Goal: Task Accomplishment & Management: Complete application form

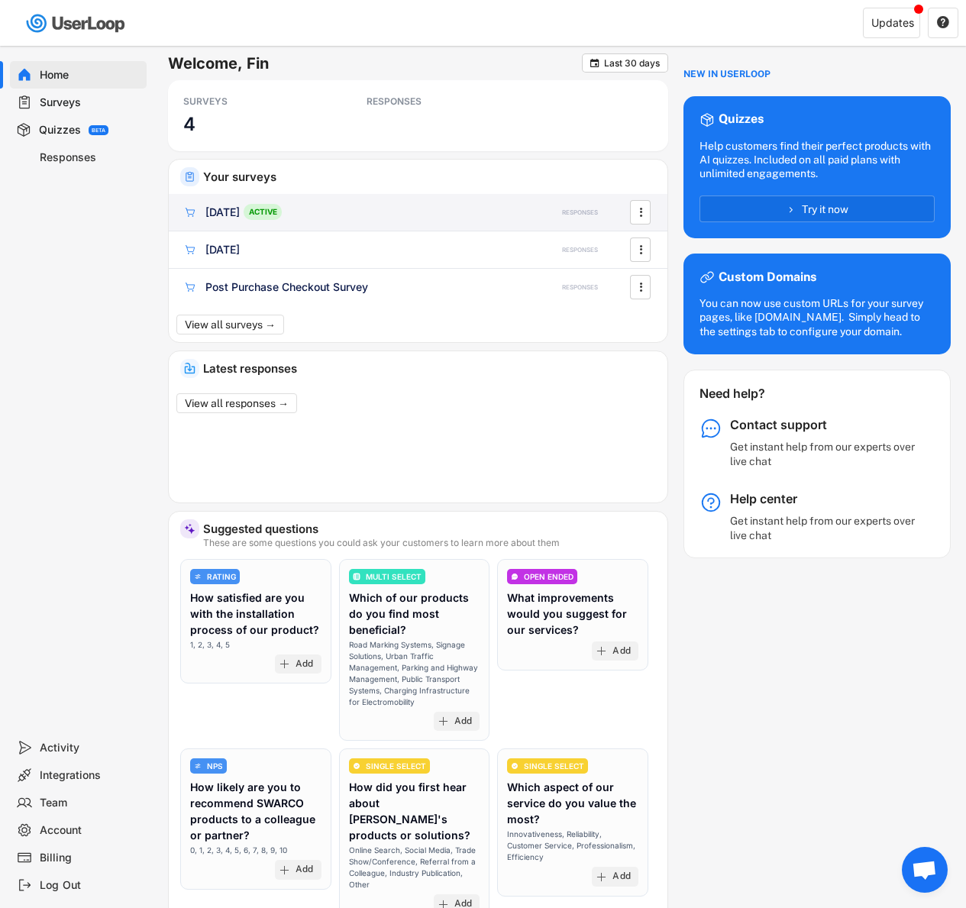
click at [282, 207] on div "ACTIVE" at bounding box center [263, 212] width 38 height 16
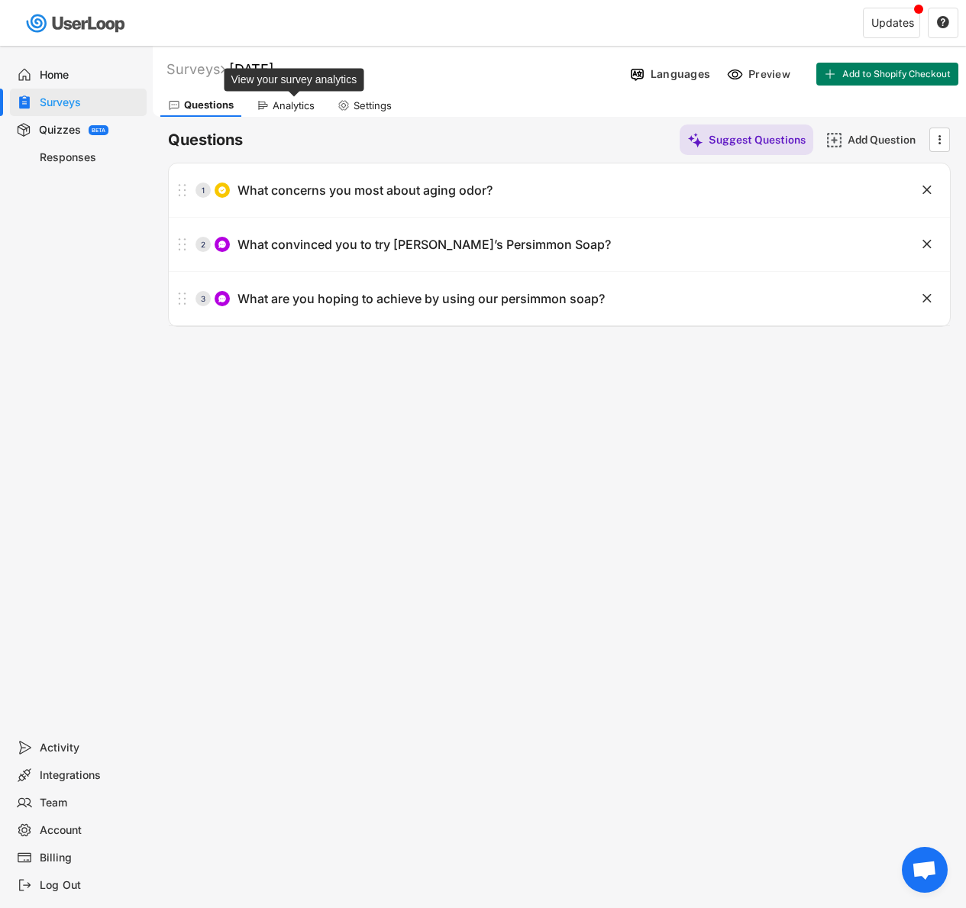
click at [291, 104] on div "Analytics" at bounding box center [294, 105] width 42 height 13
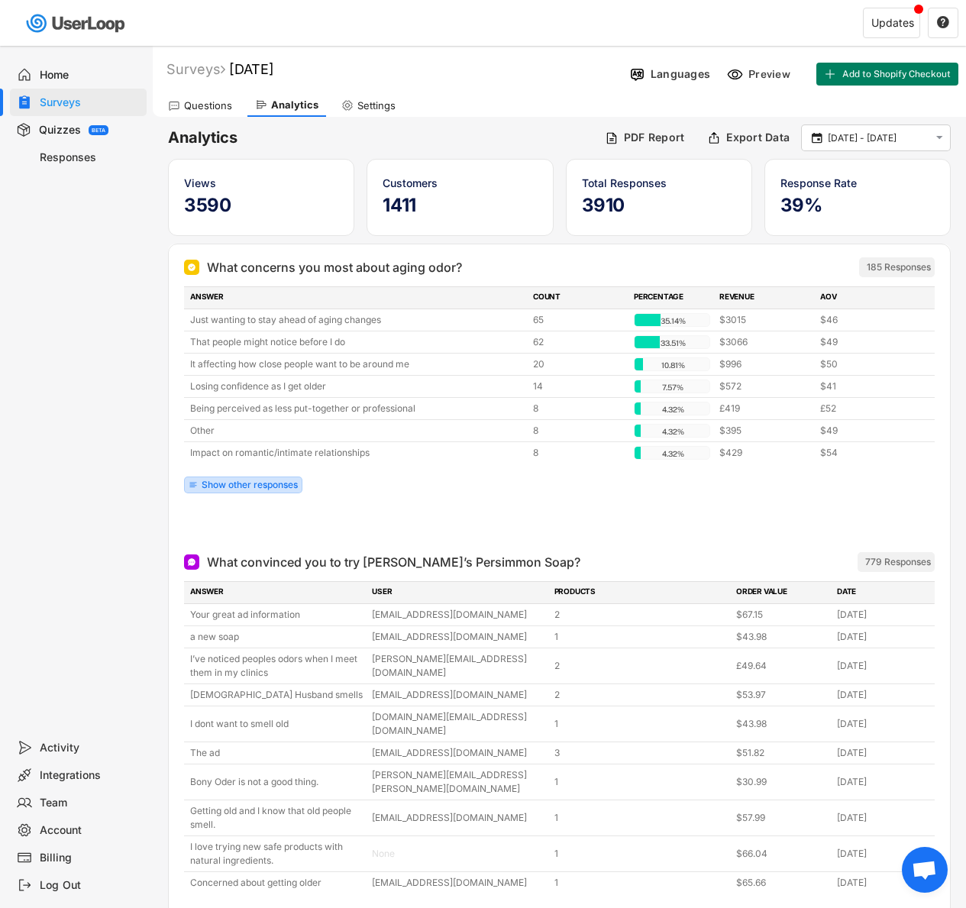
click at [280, 489] on div "Show other responses" at bounding box center [250, 484] width 96 height 9
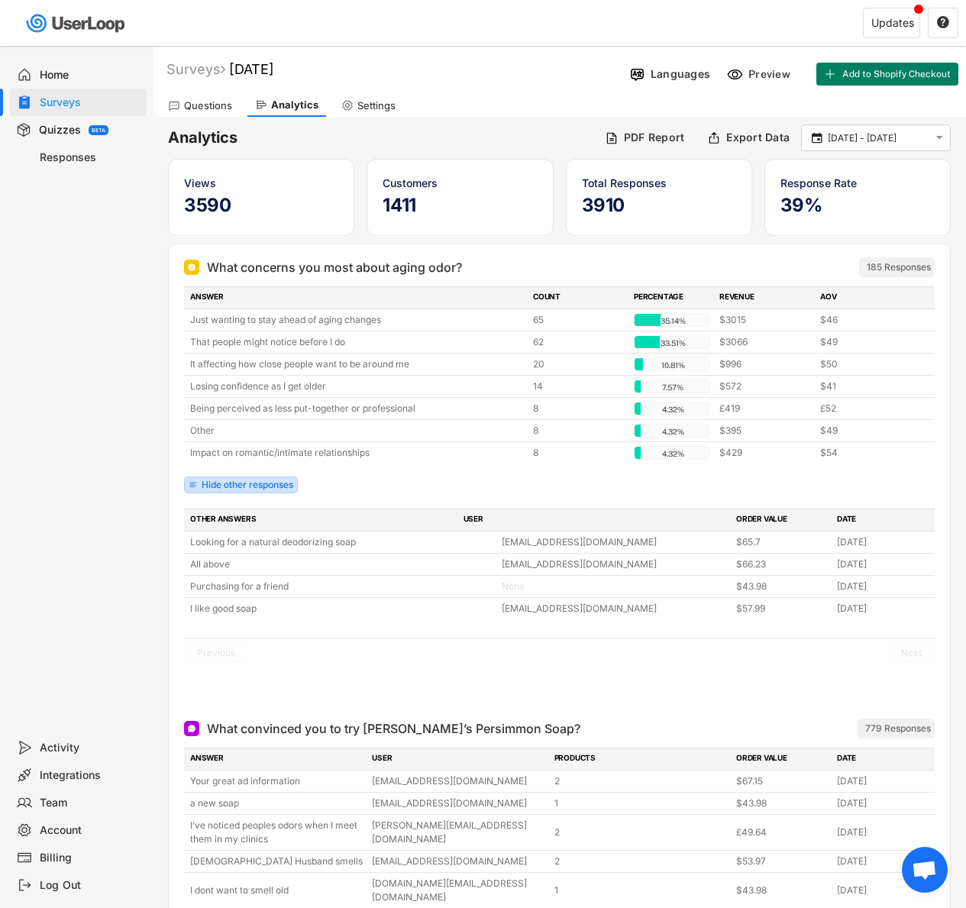
click at [280, 489] on div "Hide other responses" at bounding box center [248, 484] width 92 height 9
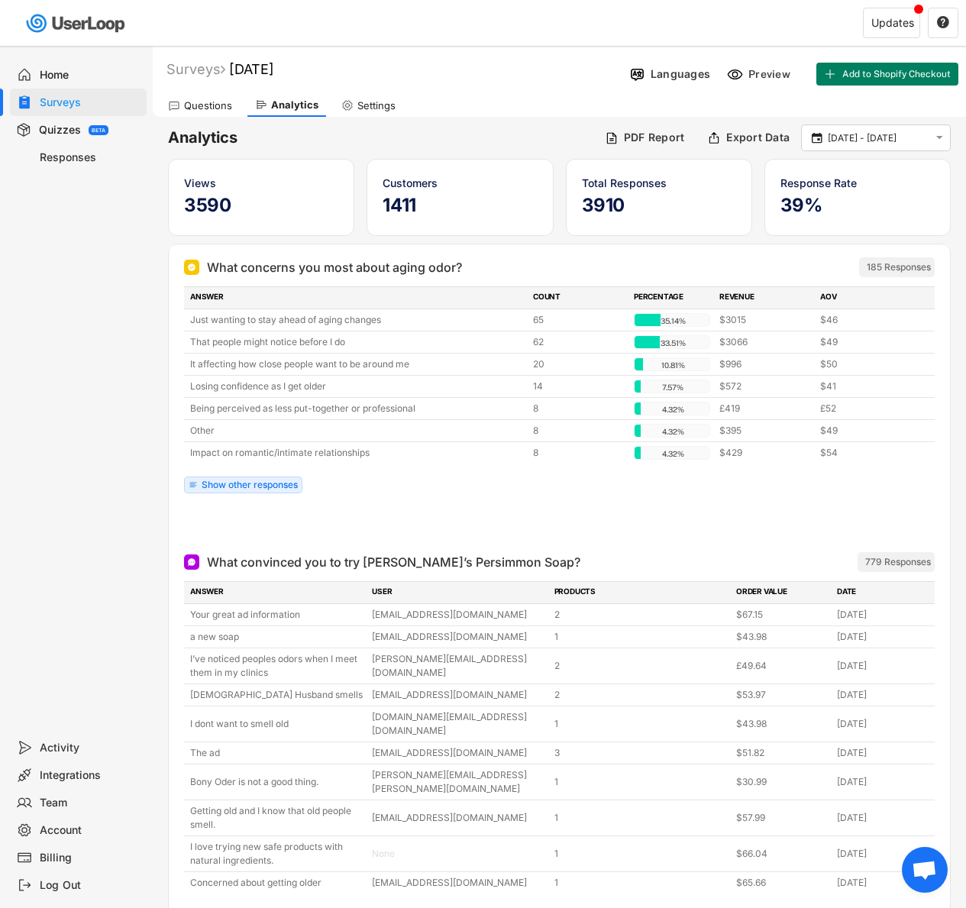
click at [102, 106] on div "Surveys" at bounding box center [90, 102] width 101 height 15
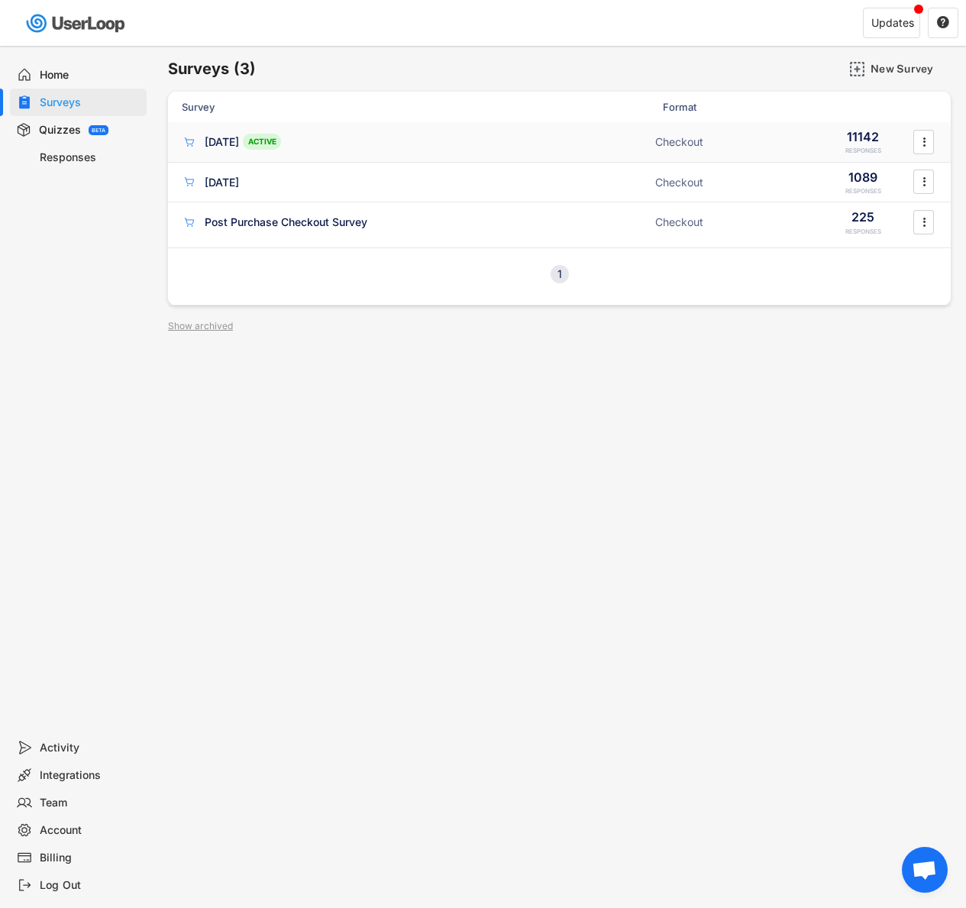
click at [603, 135] on div "[DATE] ACTIVE" at bounding box center [414, 142] width 464 height 16
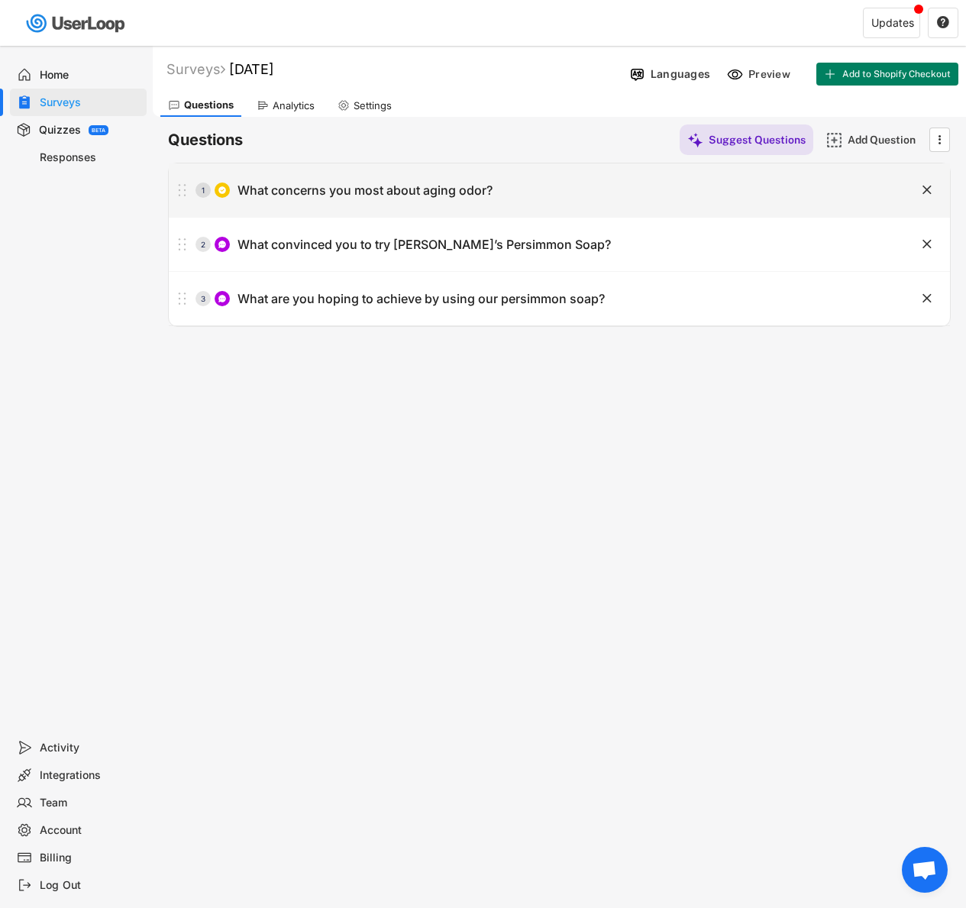
click at [383, 186] on div "What concerns you most about aging odor?" at bounding box center [364, 191] width 255 height 16
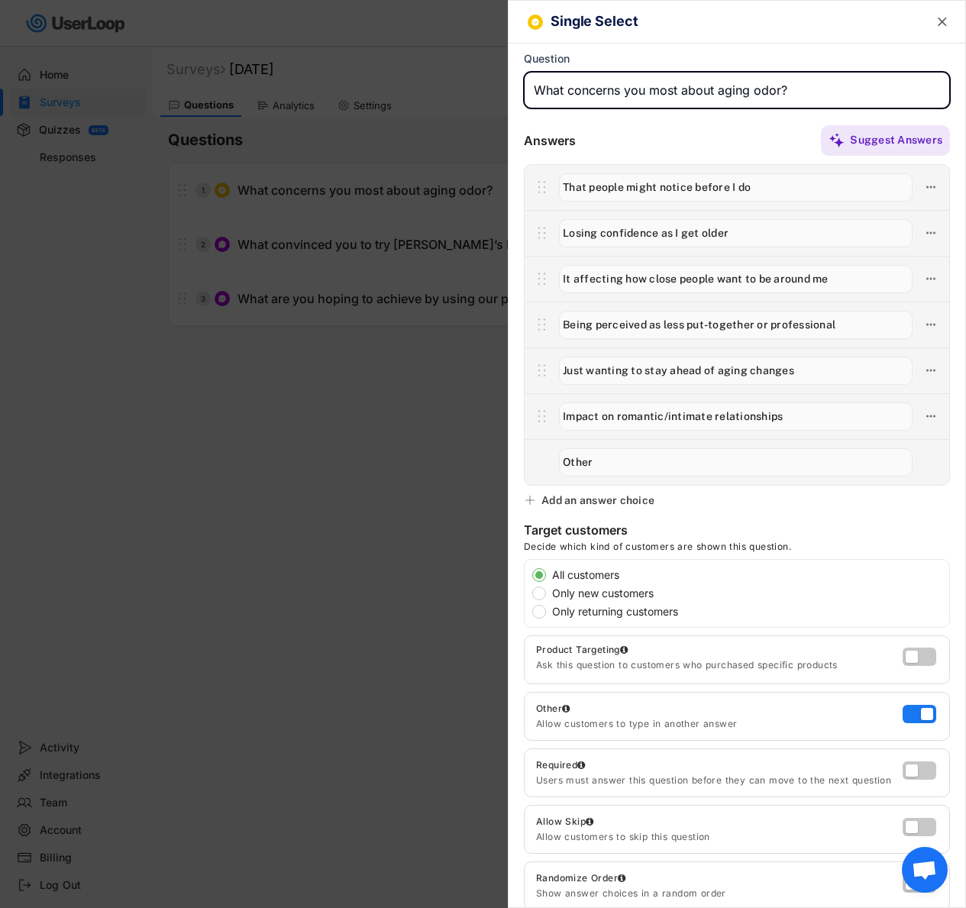
scroll to position [225, 0]
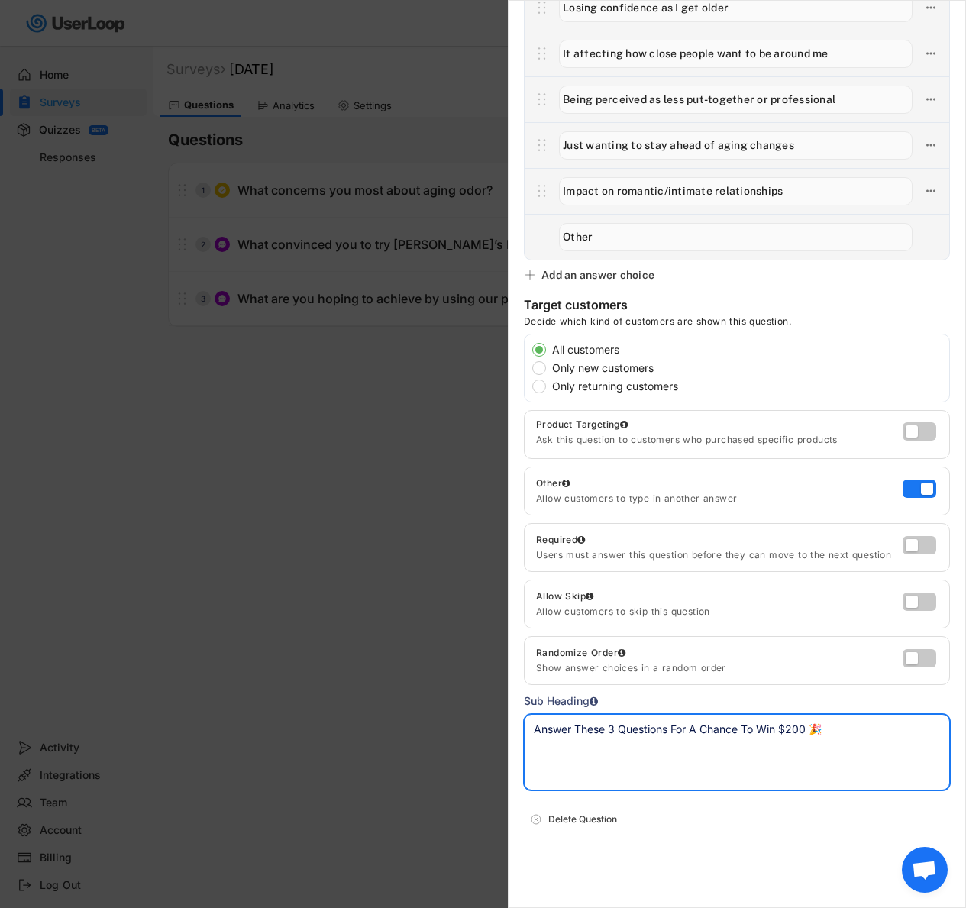
click at [679, 759] on textarea "Answer These 3 Questions For A Chance To Win $200 🎉" at bounding box center [737, 752] width 426 height 76
click at [371, 502] on div at bounding box center [483, 454] width 966 height 908
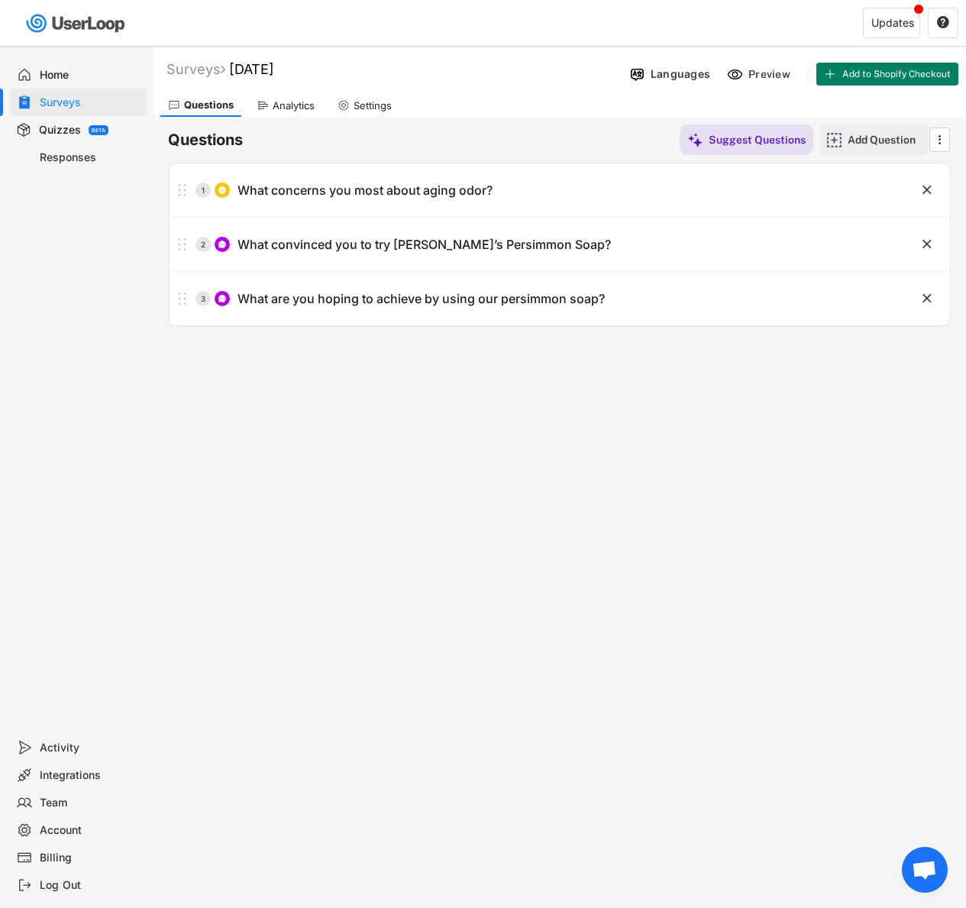
click at [855, 138] on div "Add Question" at bounding box center [886, 140] width 76 height 14
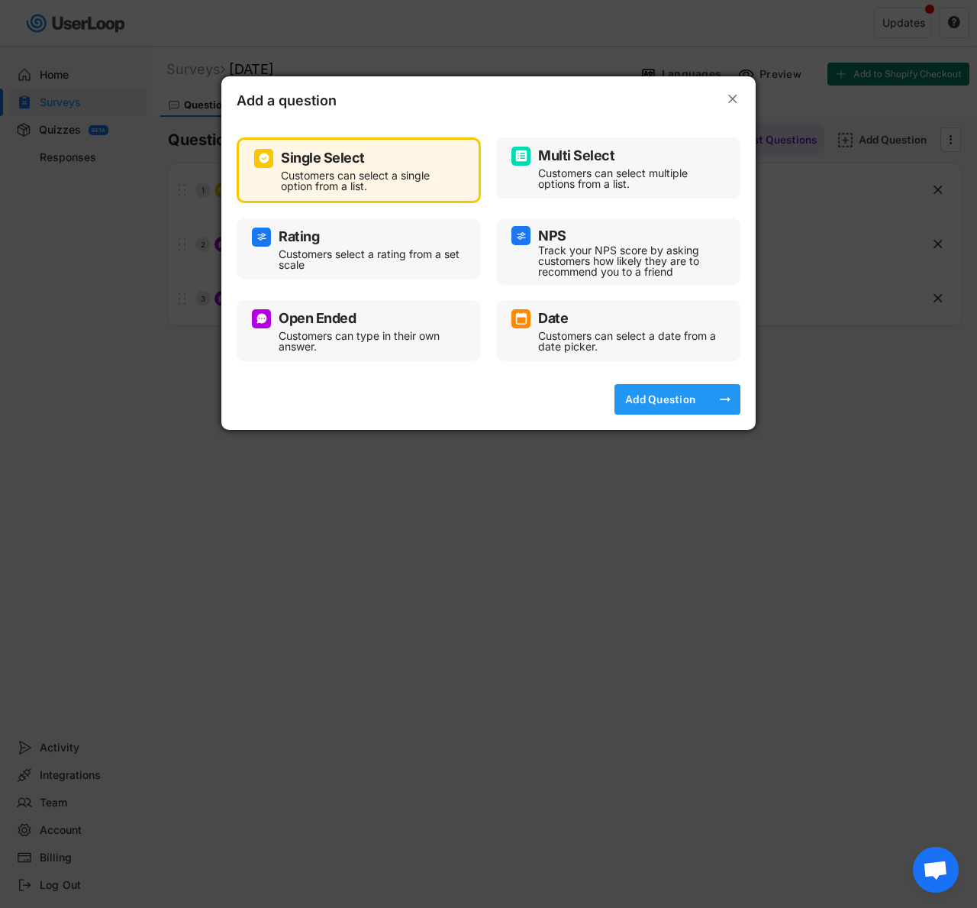
click at [658, 390] on div "Add Question" at bounding box center [660, 399] width 76 height 31
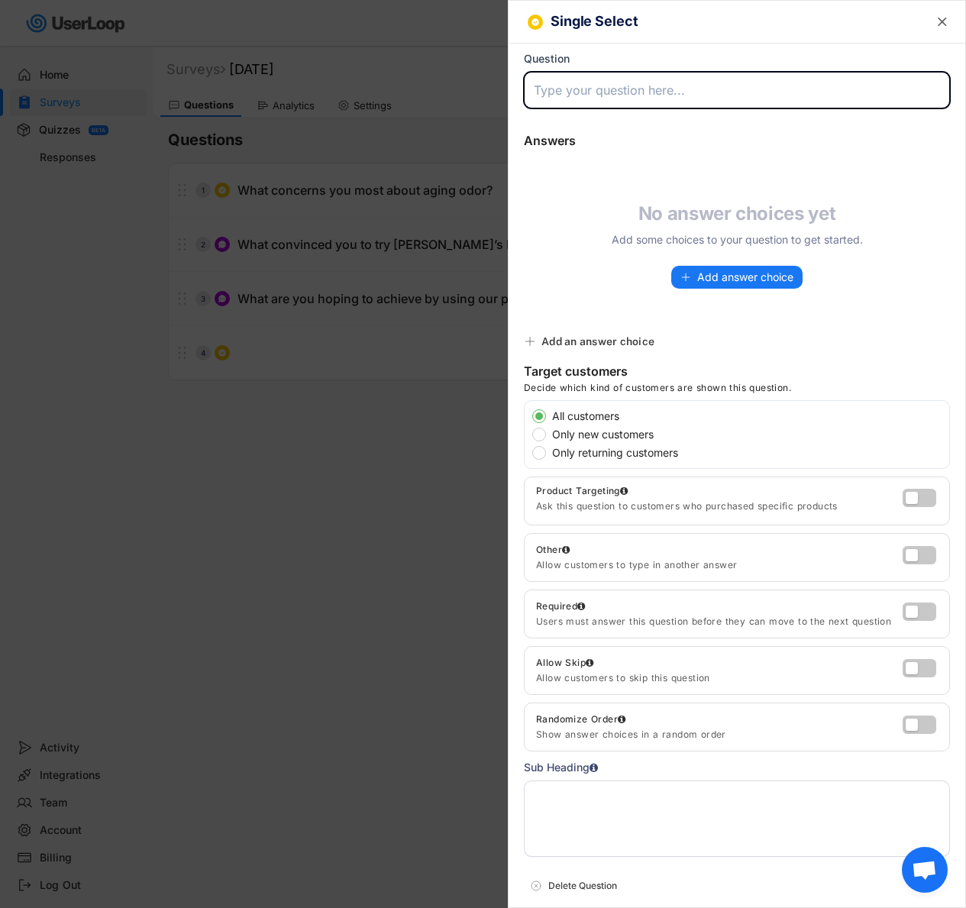
drag, startPoint x: 603, startPoint y: 776, endPoint x: 606, endPoint y: 787, distance: 10.9
click at [604, 776] on div "Sub Heading" at bounding box center [737, 808] width 426 height 98
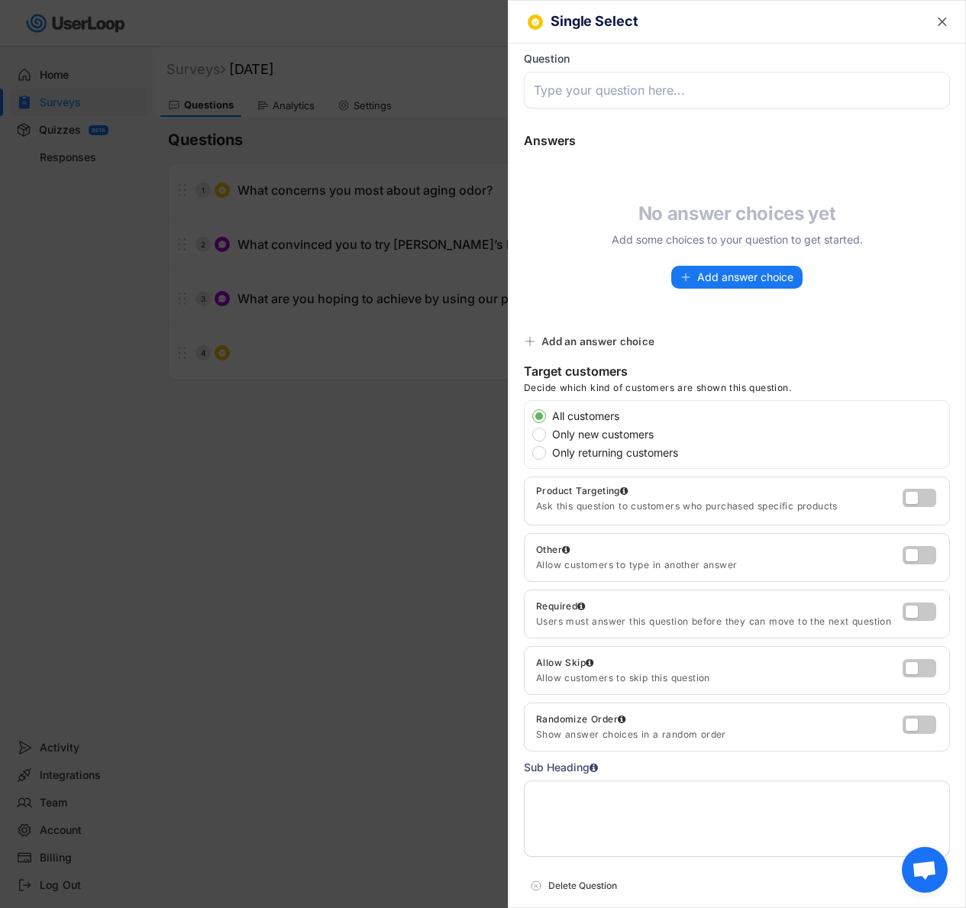
click at [607, 795] on textarea at bounding box center [737, 818] width 426 height 76
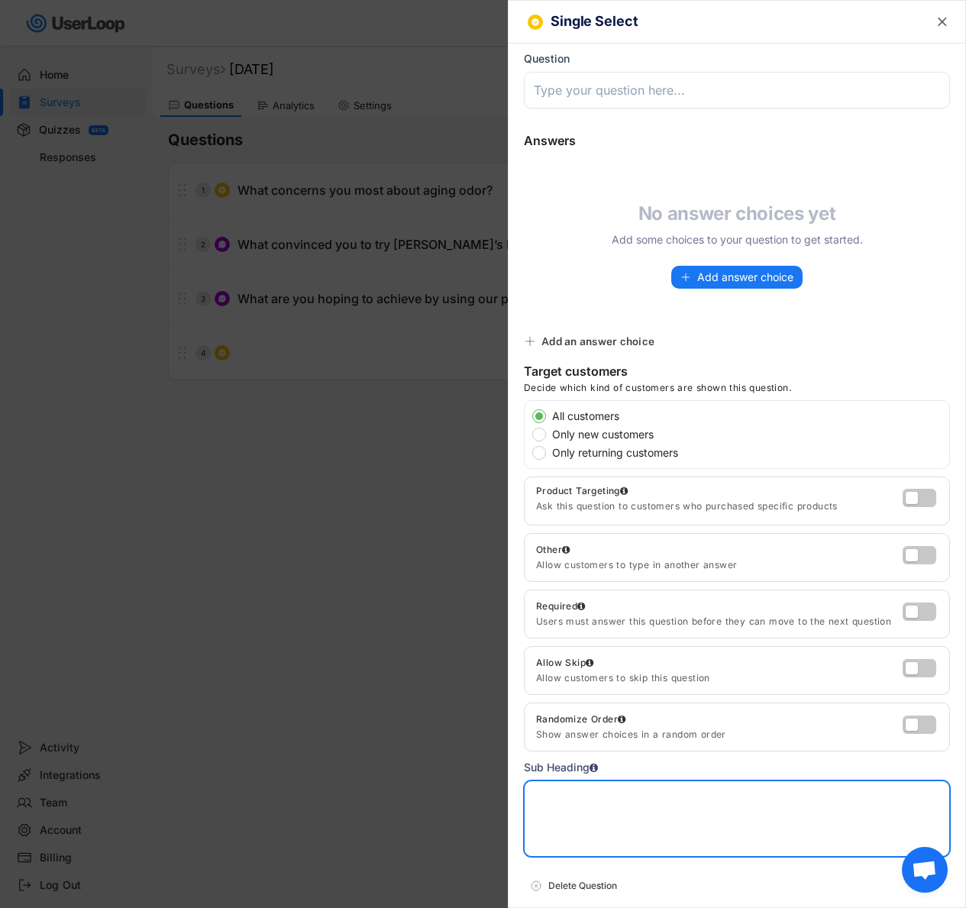
paste textarea "Answer These 3 Questions For A Chance To Win $200 🎉"
click at [612, 793] on textarea "Answer These 3 Questions For A Chance To Win $200 🎉" at bounding box center [737, 818] width 426 height 76
type textarea "Answer These 4 Questions For A Chance To Win $200 🎉"
click at [761, 95] on input "input" at bounding box center [737, 90] width 426 height 37
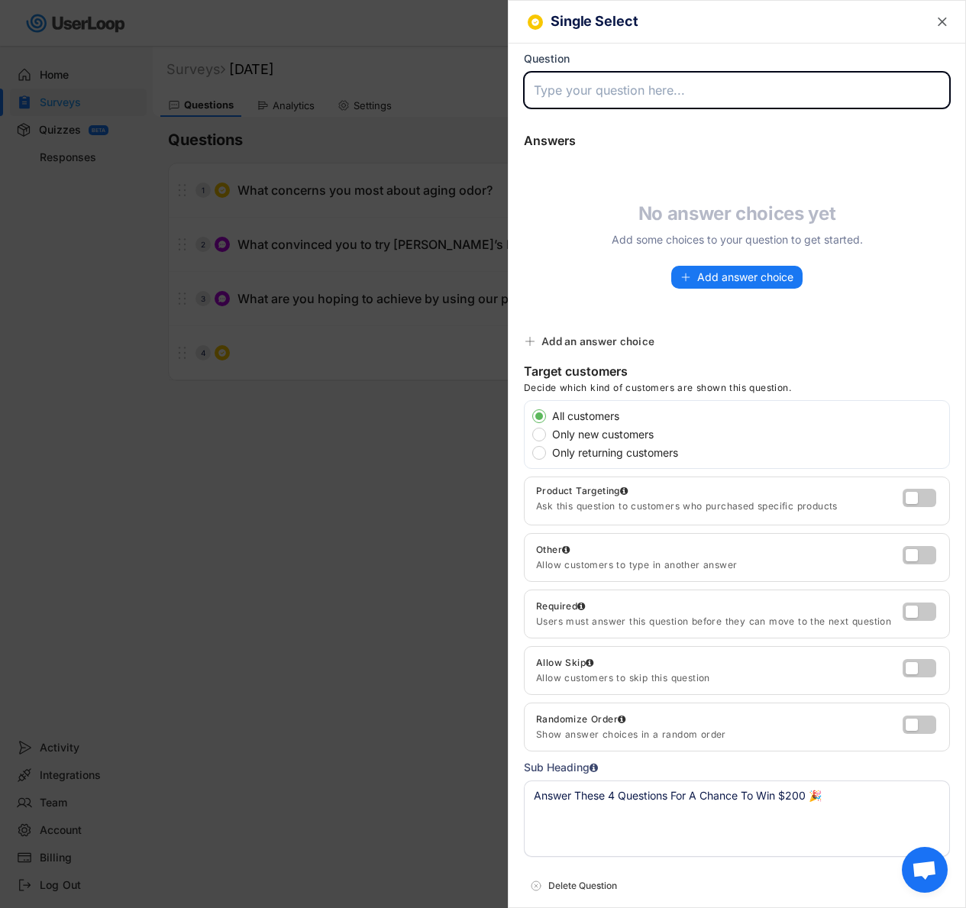
click at [615, 79] on input "input" at bounding box center [737, 90] width 426 height 37
type input "A"
click at [656, 73] on input "input" at bounding box center [737, 90] width 426 height 37
paste input "Have you ever come across that familiar ‘old person smell’ people mention — lik…"
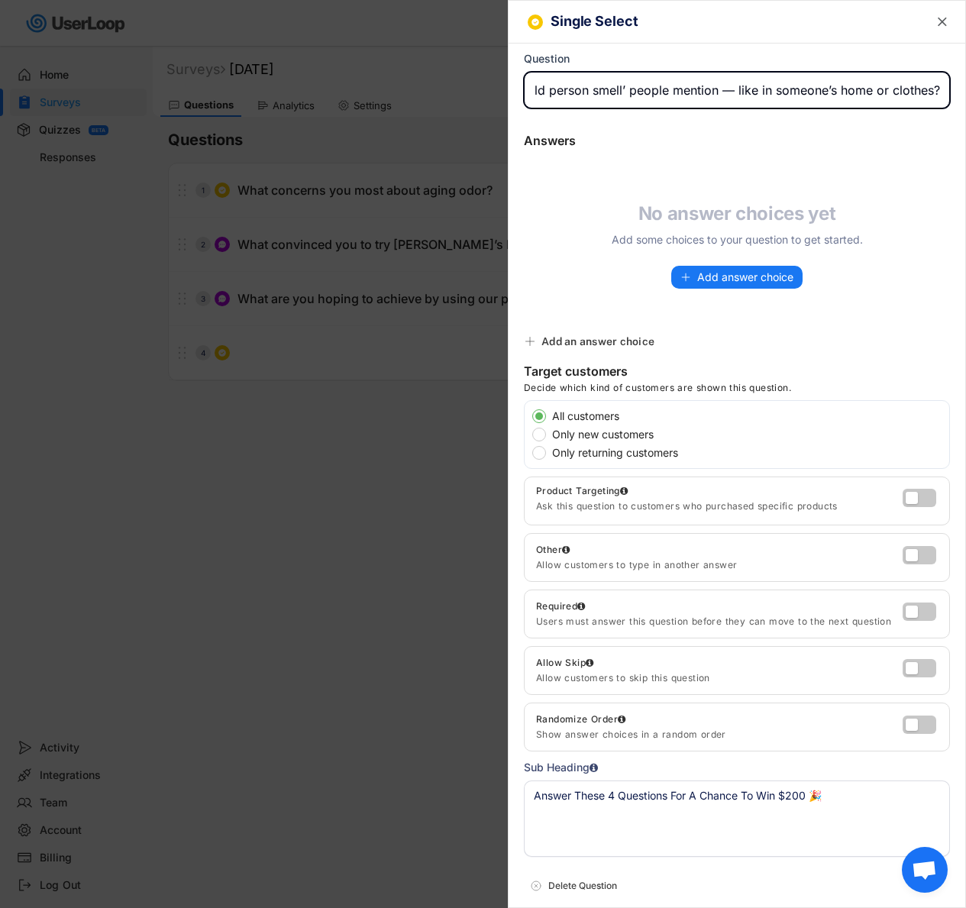
click at [716, 98] on input "input" at bounding box center [737, 90] width 426 height 37
click at [716, 95] on input "input" at bounding box center [737, 90] width 426 height 37
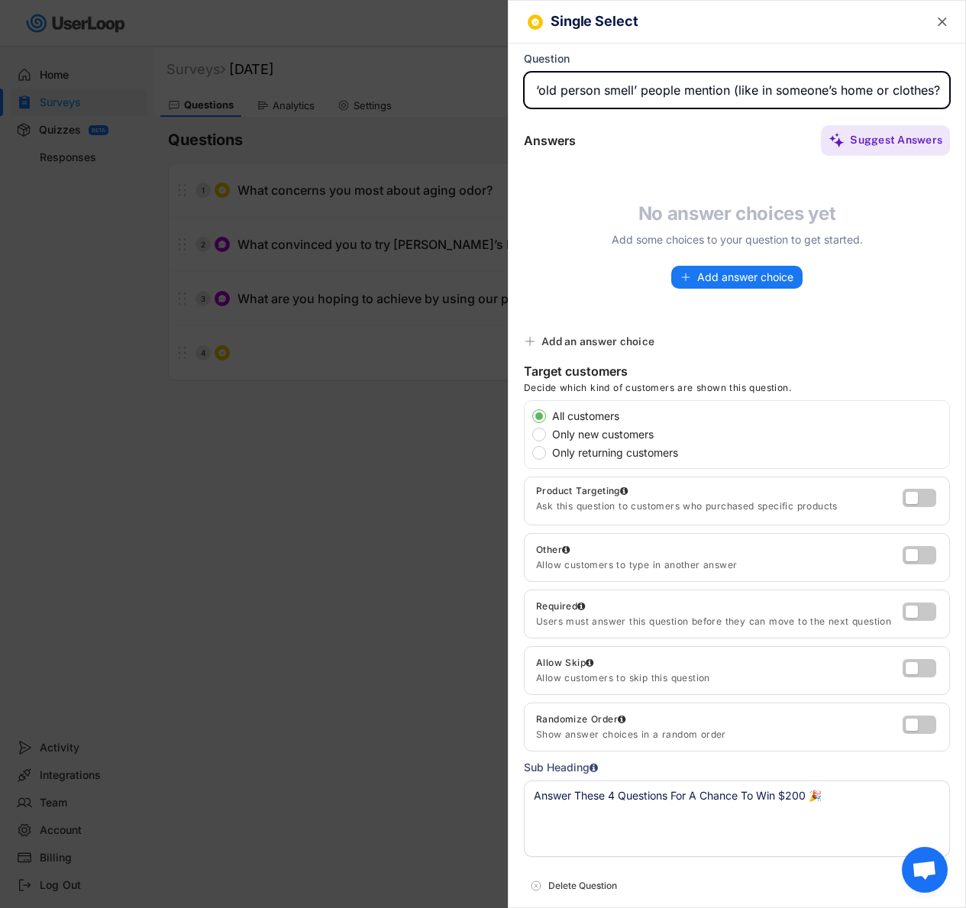
drag, startPoint x: 859, startPoint y: 89, endPoint x: 951, endPoint y: 92, distance: 92.4
click at [965, 92] on html "Welcome, Fin  Last 30 days SURVEYS 4 RESPONSES 3,911 Your surveys [DATE] ACTIV…" at bounding box center [483, 454] width 966 height 908
click at [917, 91] on input "input" at bounding box center [737, 90] width 426 height 37
click at [707, 89] on input "input" at bounding box center [737, 90] width 426 height 37
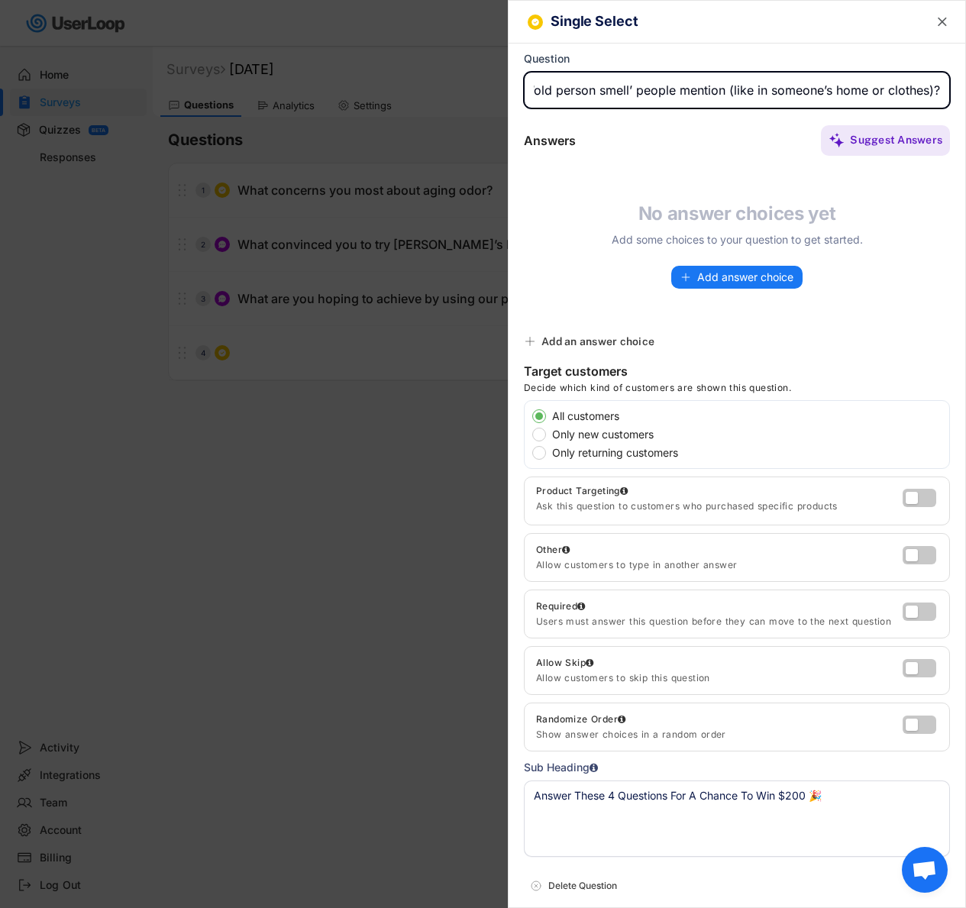
click at [707, 89] on input "input" at bounding box center [737, 90] width 426 height 37
click at [726, 82] on input "input" at bounding box center [737, 90] width 426 height 37
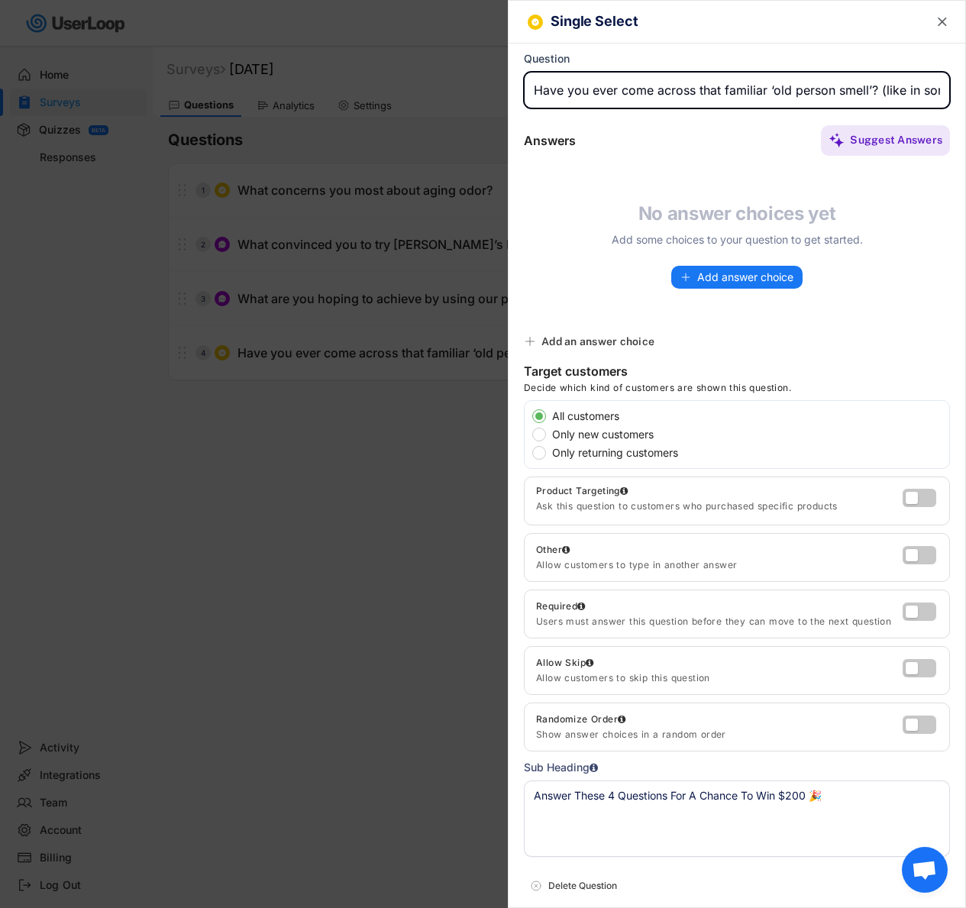
paste input "Have you ever actually smelled the ‘old person smell’ people talk about?"
drag, startPoint x: 664, startPoint y: 102, endPoint x: 506, endPoint y: 95, distance: 157.5
click at [506, 95] on body "Welcome, Fin  Last 30 days SURVEYS 4 RESPONSES 3,911 Your surveys [DATE] ACTIV…" at bounding box center [483, 454] width 966 height 908
click at [699, 72] on input "input" at bounding box center [737, 90] width 426 height 37
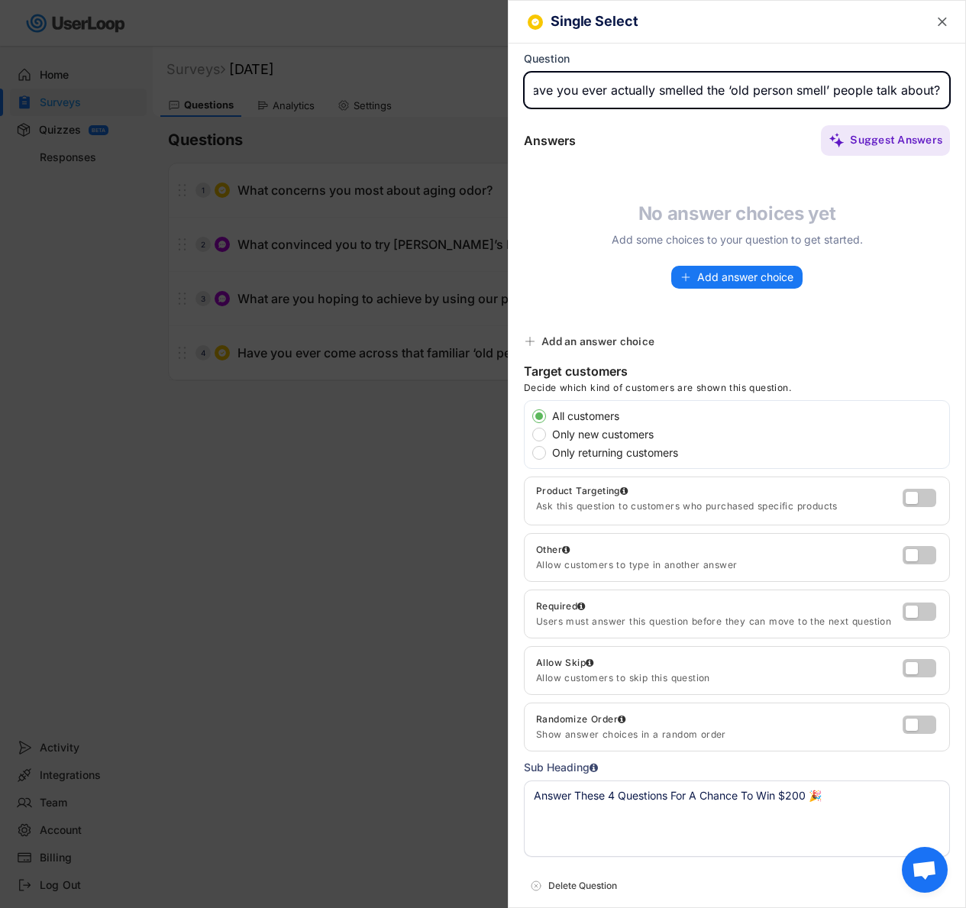
drag, startPoint x: 685, startPoint y: 86, endPoint x: 953, endPoint y: 102, distance: 268.5
click at [953, 102] on div "Single Select  Question Answers Suggest Answers No answer choices yet Add some…" at bounding box center [737, 454] width 458 height 908
click at [822, 83] on input "input" at bounding box center [737, 90] width 426 height 37
click at [932, 92] on input "input" at bounding box center [737, 90] width 426 height 37
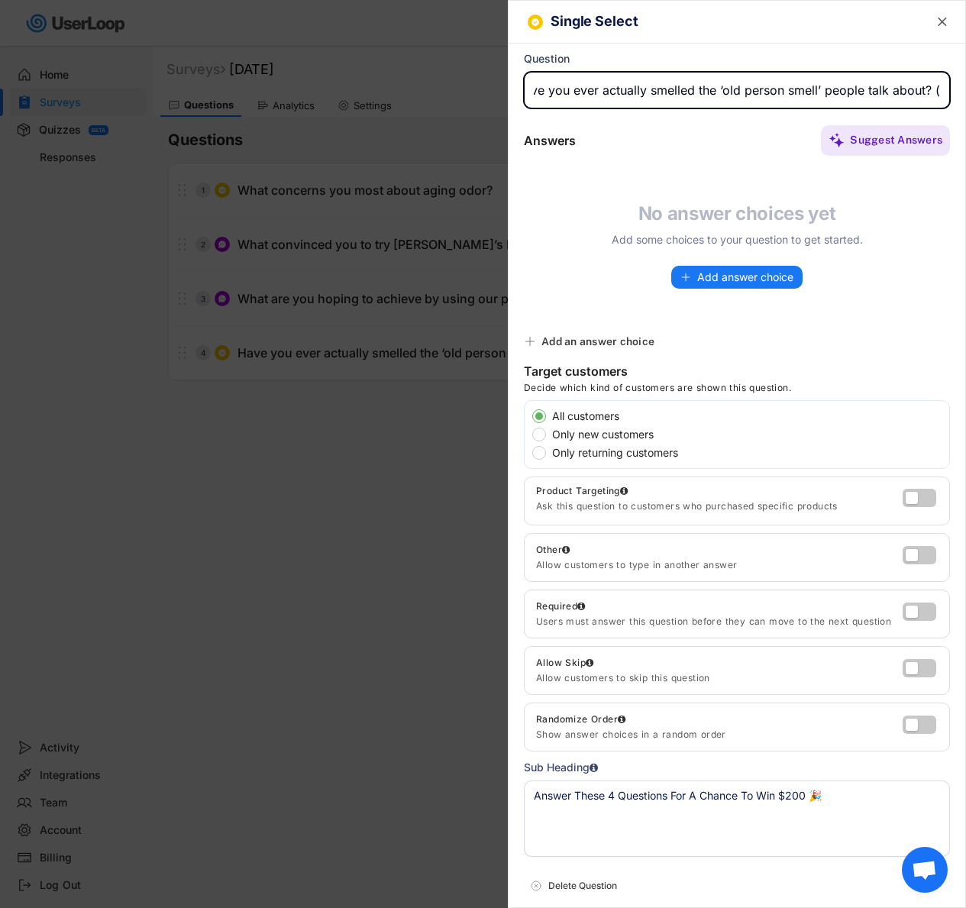
drag, startPoint x: 716, startPoint y: 91, endPoint x: 957, endPoint y: 90, distance: 240.5
click at [957, 90] on div "Single Select  Question Answers Suggest Answers No answer choices yet Add some…" at bounding box center [737, 454] width 458 height 908
click at [913, 92] on input "input" at bounding box center [737, 90] width 426 height 37
drag, startPoint x: 920, startPoint y: 86, endPoint x: 942, endPoint y: 86, distance: 21.4
click at [942, 86] on div "Single Select  Question Answers Suggest Answers No answer choices yet Add some…" at bounding box center [737, 454] width 458 height 908
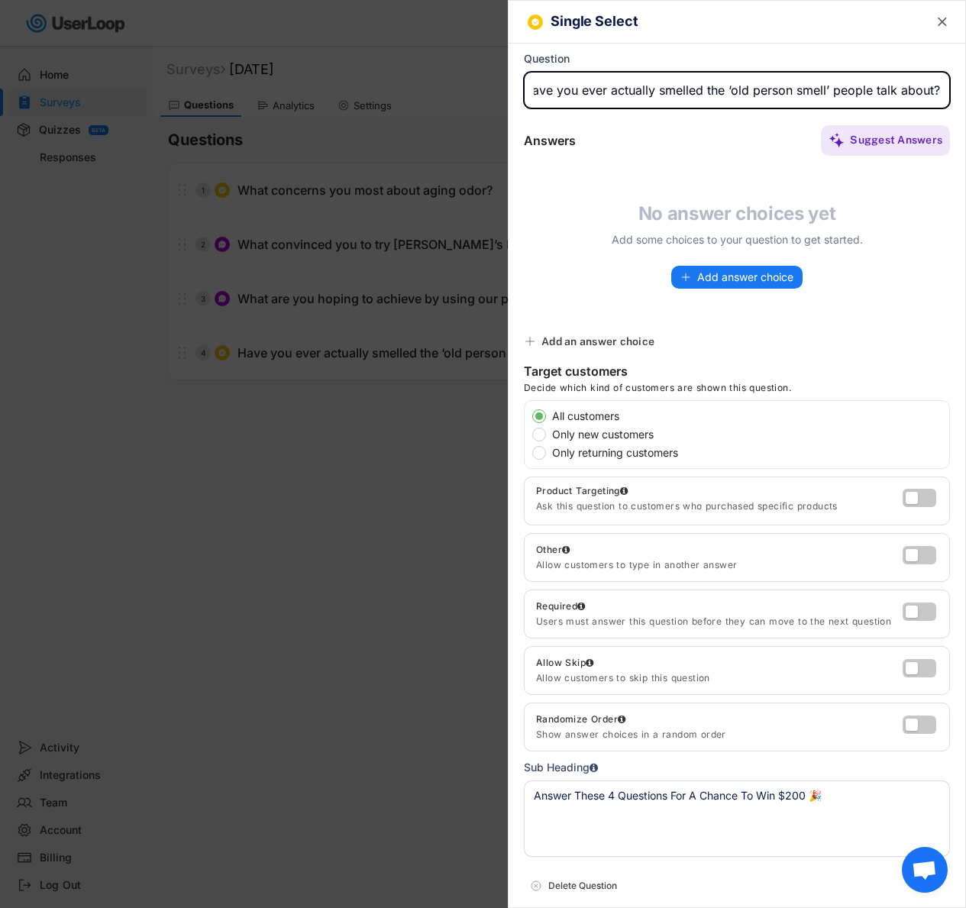
paste input "(For example, on an older relative or in their home or clothes)"
drag, startPoint x: 904, startPoint y: 82, endPoint x: 447, endPoint y: 87, distance: 457.4
click at [447, 87] on body "Welcome, Fin  Last 30 days SURVEYS 4 RESPONSES 3,911 Your surveys [DATE] ACTIV…" at bounding box center [483, 454] width 966 height 908
click at [686, 90] on input "input" at bounding box center [737, 90] width 426 height 37
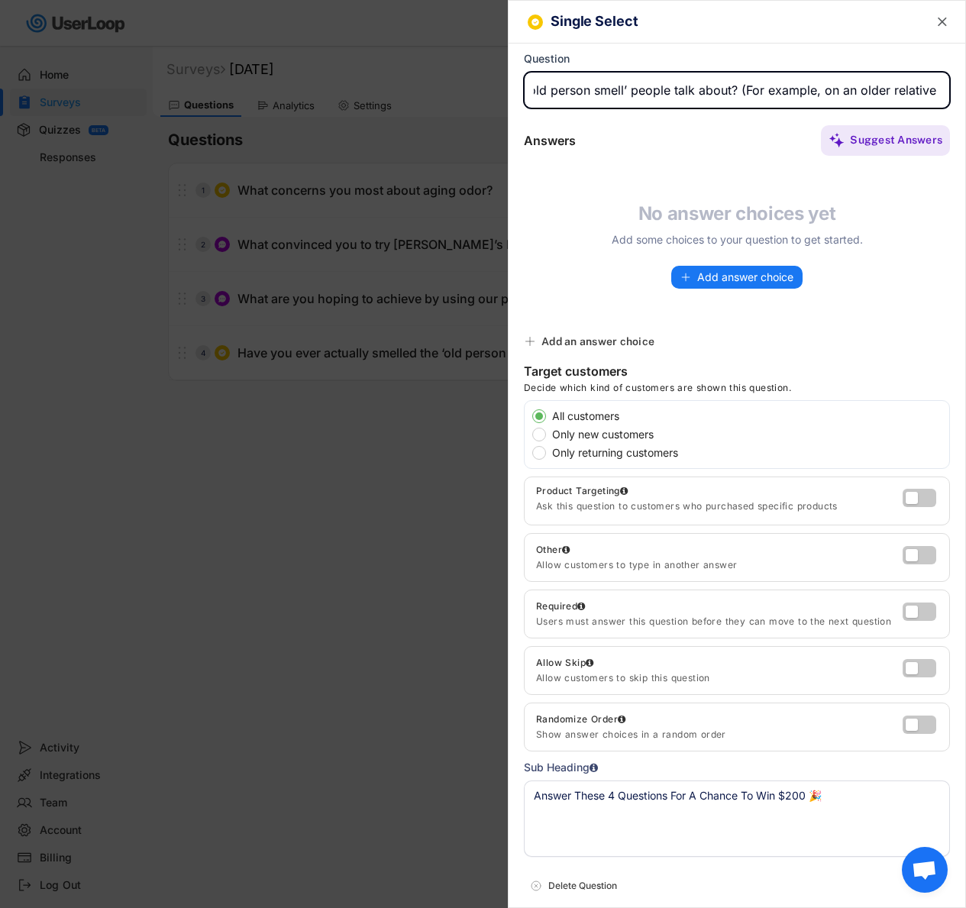
scroll to position [0, 376]
drag, startPoint x: 763, startPoint y: 95, endPoint x: 940, endPoint y: 96, distance: 177.2
click at [940, 96] on div "Single Select  Question Answers Suggest Answers No answer choices yet Add some…" at bounding box center [737, 454] width 458 height 908
type input "Have you ever actually smelled the ‘old person smell’ people talk about? (For e…"
click at [729, 286] on button "Add answer choice" at bounding box center [736, 277] width 131 height 23
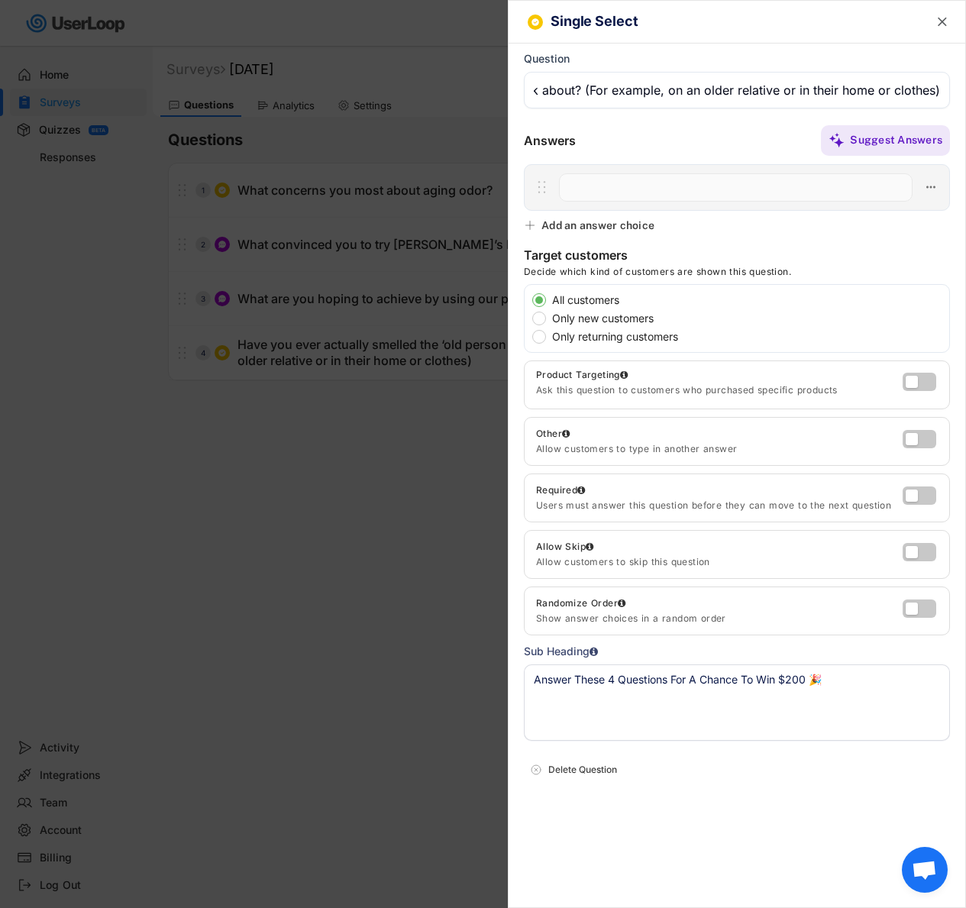
scroll to position [0, 0]
paste input "Yes, I know exactly what you mean"
type input "Yes, I know exactly what you mean"
click at [602, 228] on div "Add an answer choice" at bounding box center [597, 225] width 113 height 14
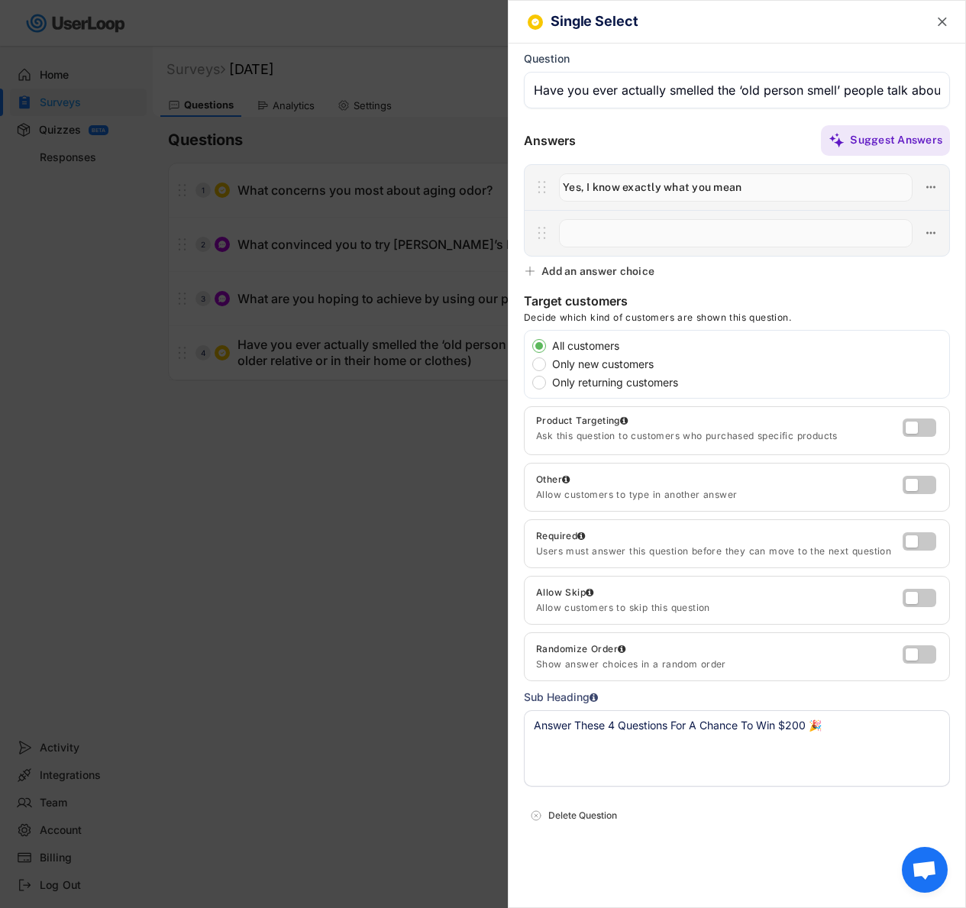
paste input "No, I’ve just heard about it"
type input "No, I’ve just heard about it"
click at [925, 483] on label at bounding box center [916, 481] width 34 height 18
click at [0, 0] on input "checkbox" at bounding box center [0, 0] width 0 height 0
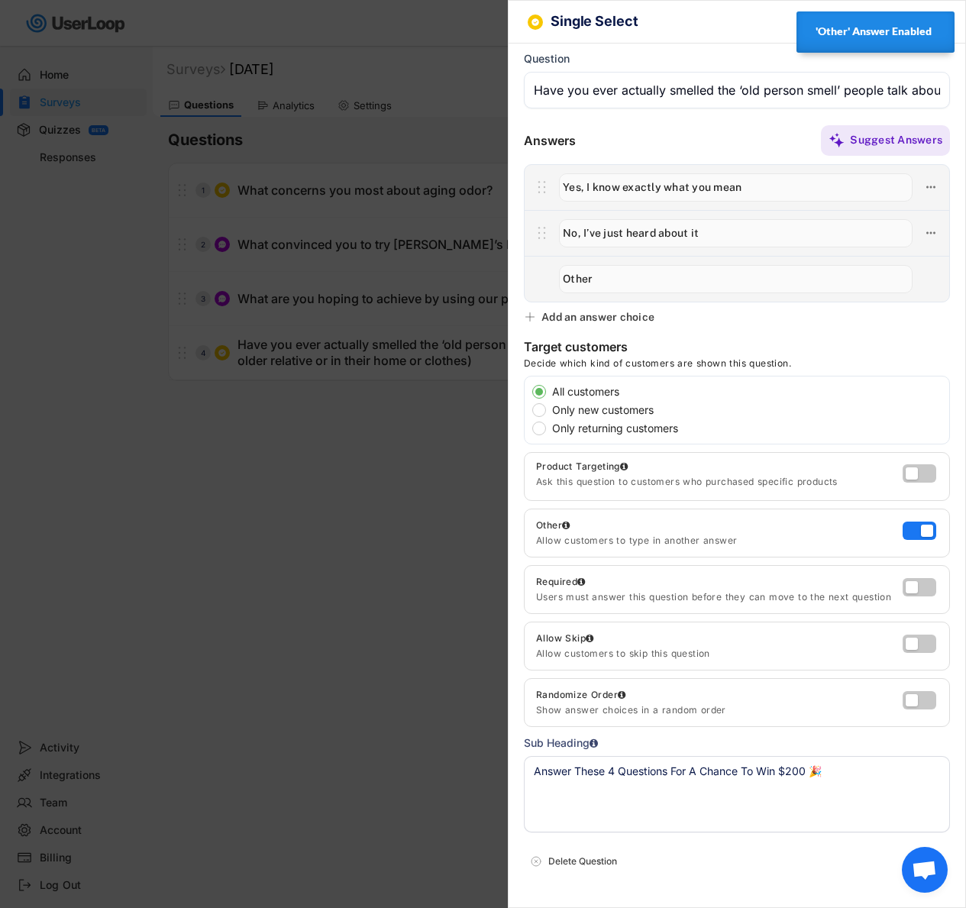
click at [750, 43] on div "Single Select " at bounding box center [737, 22] width 457 height 43
click at [883, 29] on h6 "Single Select" at bounding box center [727, 22] width 352 height 16
click at [919, 23] on div "Single Select " at bounding box center [737, 22] width 457 height 43
click at [938, 23] on text "" at bounding box center [942, 22] width 9 height 16
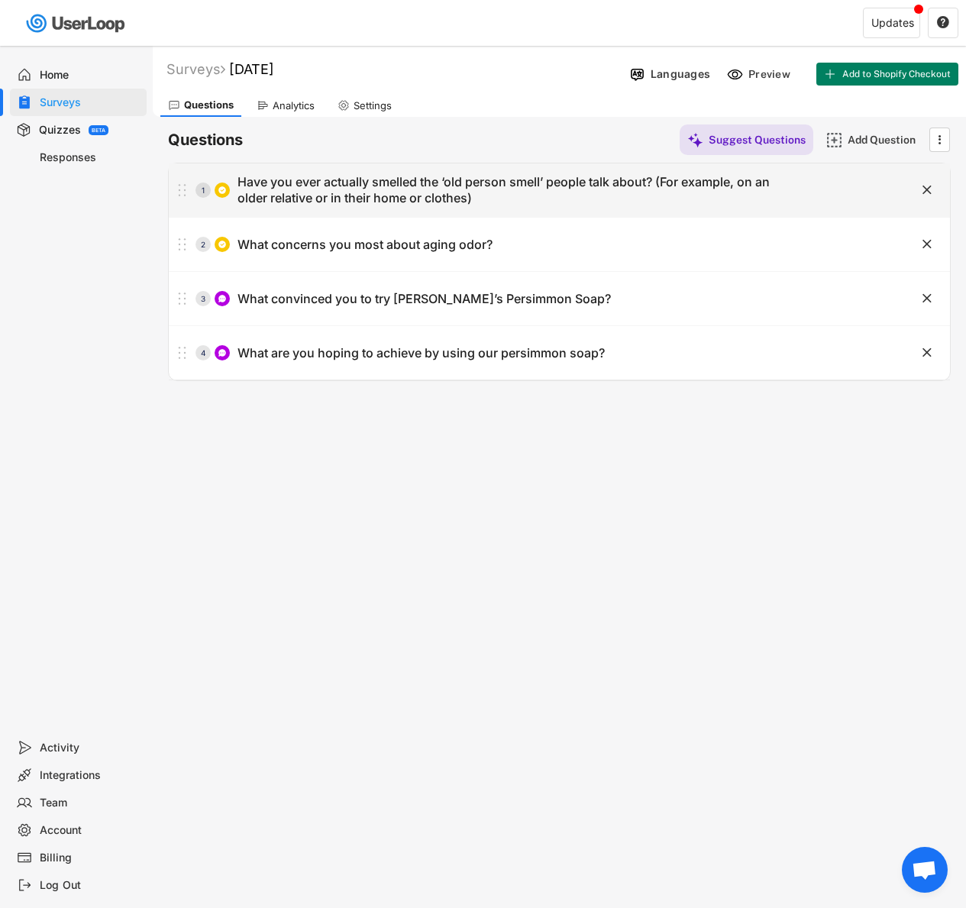
click at [548, 191] on div "Have you ever actually smelled the ‘old person smell’ people talk about? (For e…" at bounding box center [519, 190] width 564 height 32
type input "Have you ever actually smelled the ‘old person smell’ people talk about? (For e…"
type input "Yes, I know exactly what you mean"
type input "No, I’ve just heard about it"
type input "Other"
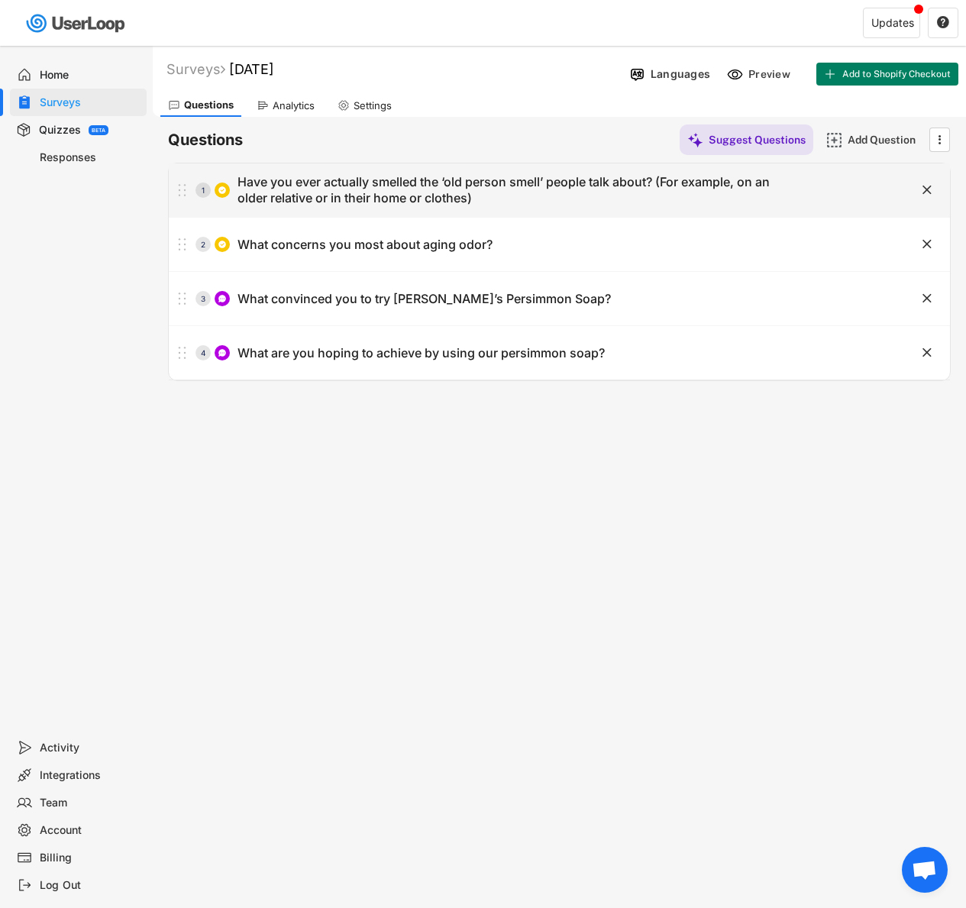
type textarea "Answer These 4 Questions For A Chance To Win $200 🎉"
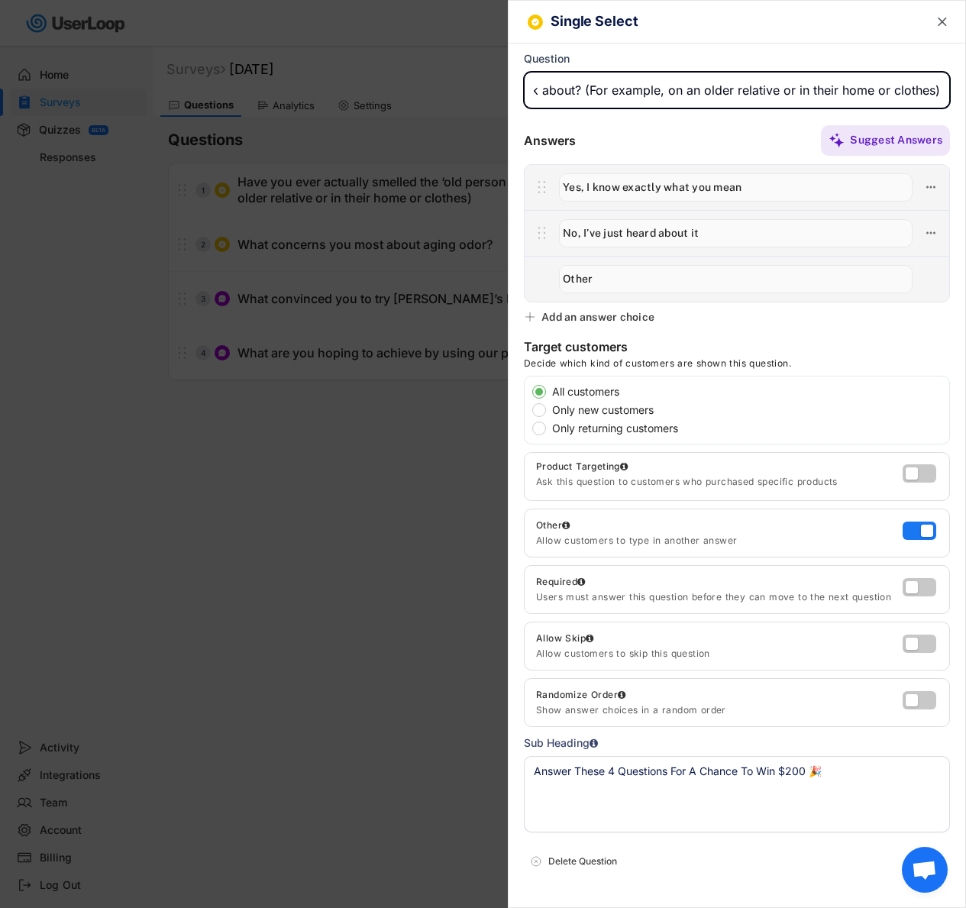
click at [254, 234] on div at bounding box center [483, 454] width 966 height 908
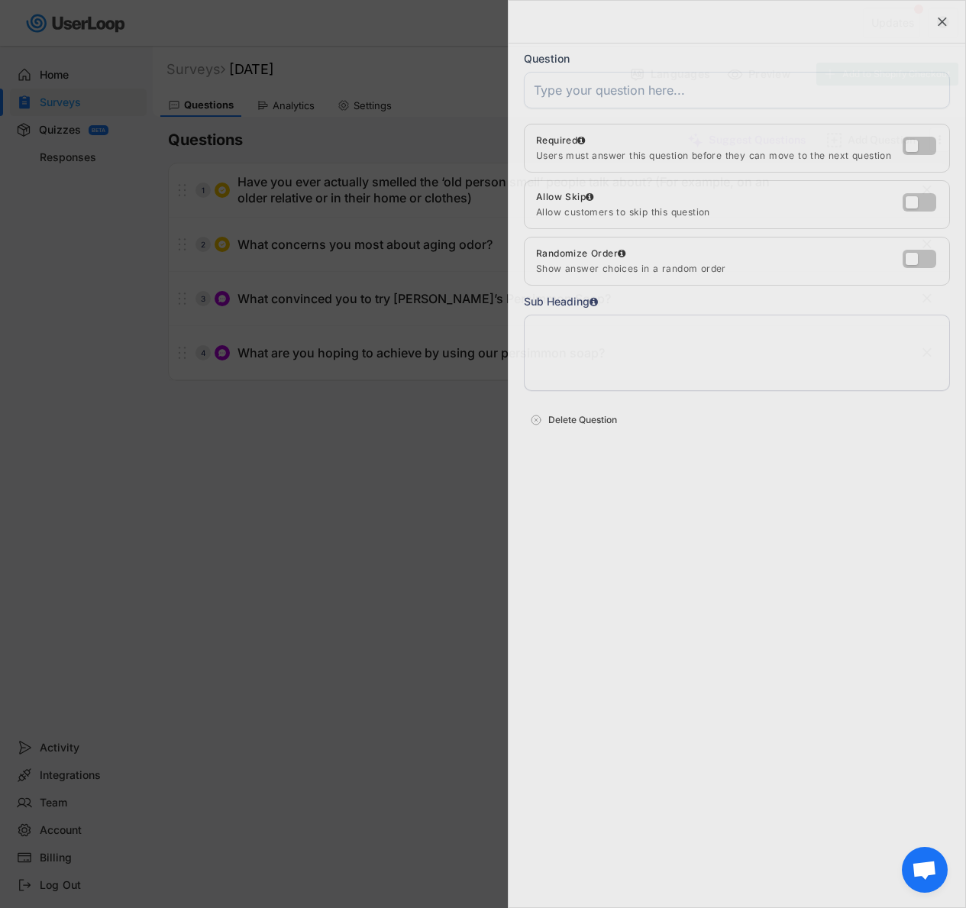
scroll to position [0, 0]
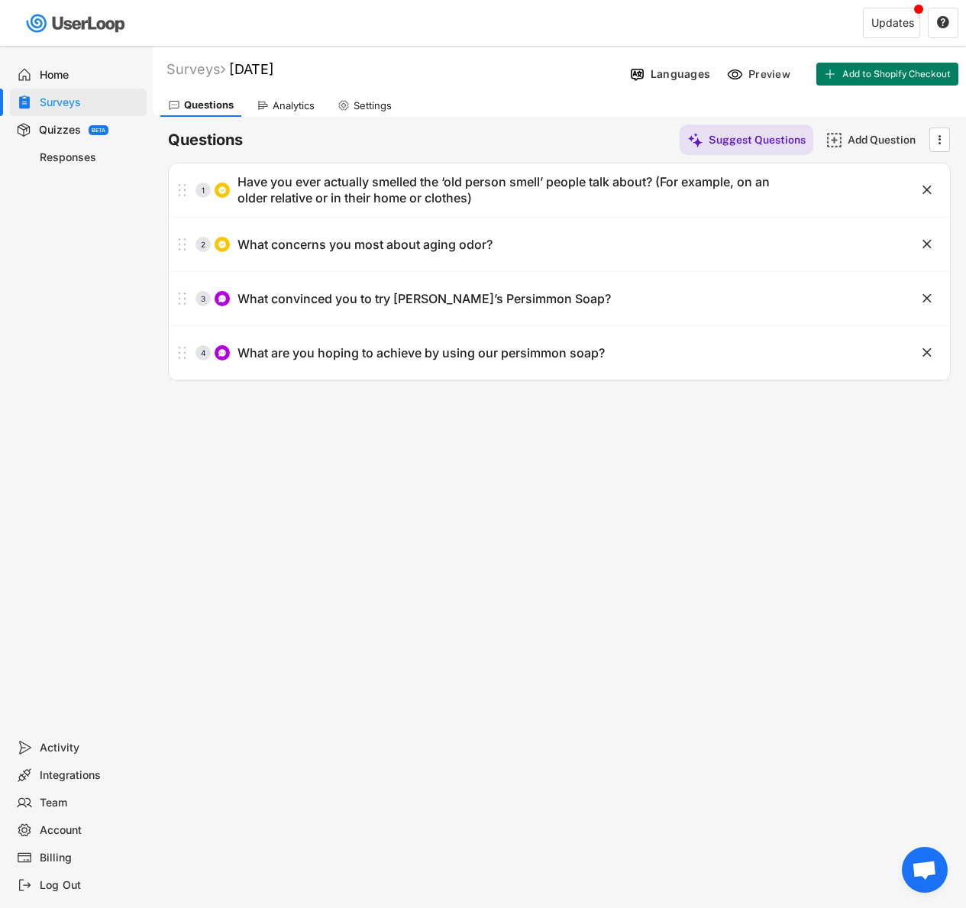
click at [745, 90] on div "Questions Analytics Settings" at bounding box center [559, 103] width 813 height 27
click at [751, 81] on div "Preview" at bounding box center [771, 73] width 46 height 15
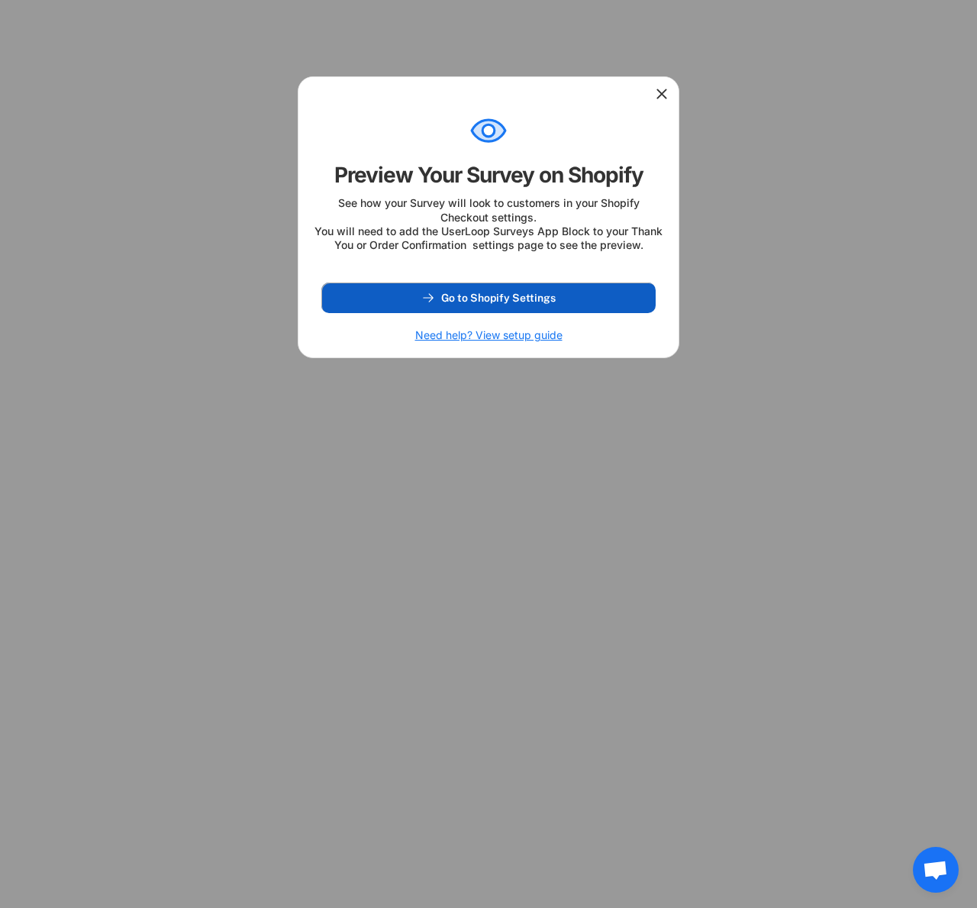
click at [623, 313] on button "Go to Shopify Settings" at bounding box center [488, 298] width 334 height 31
click at [664, 91] on use at bounding box center [661, 93] width 15 height 15
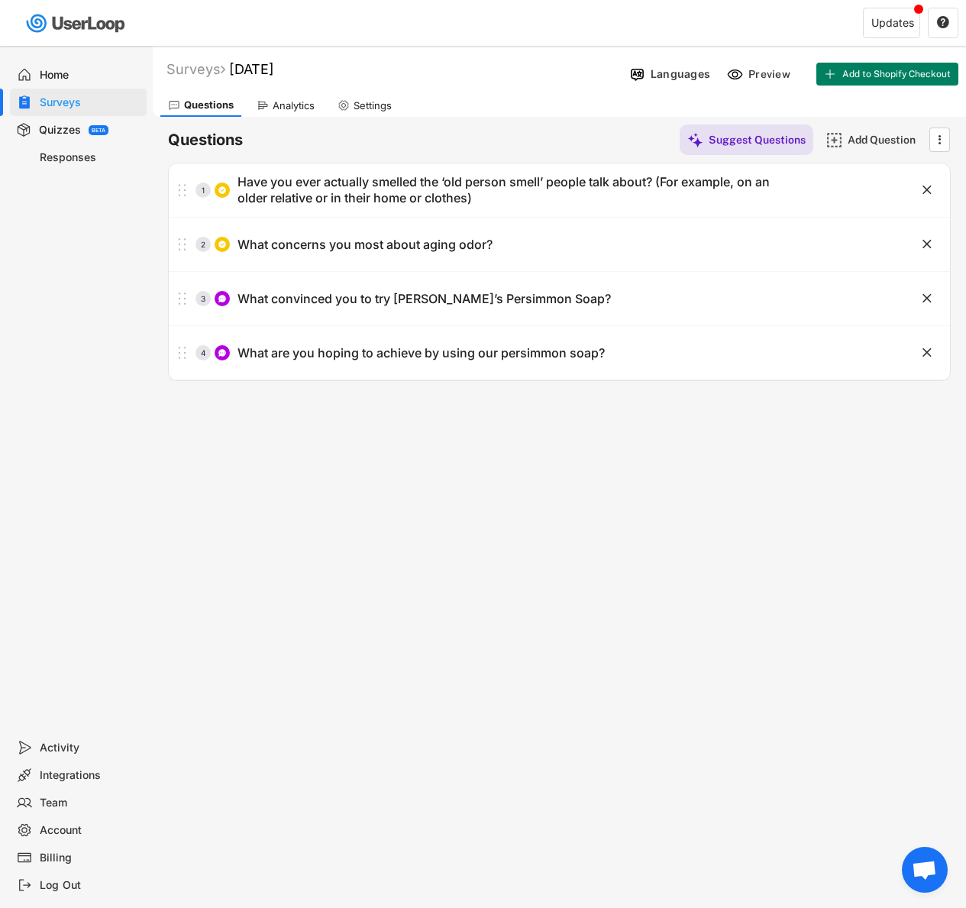
click at [88, 76] on div "Home" at bounding box center [90, 75] width 101 height 15
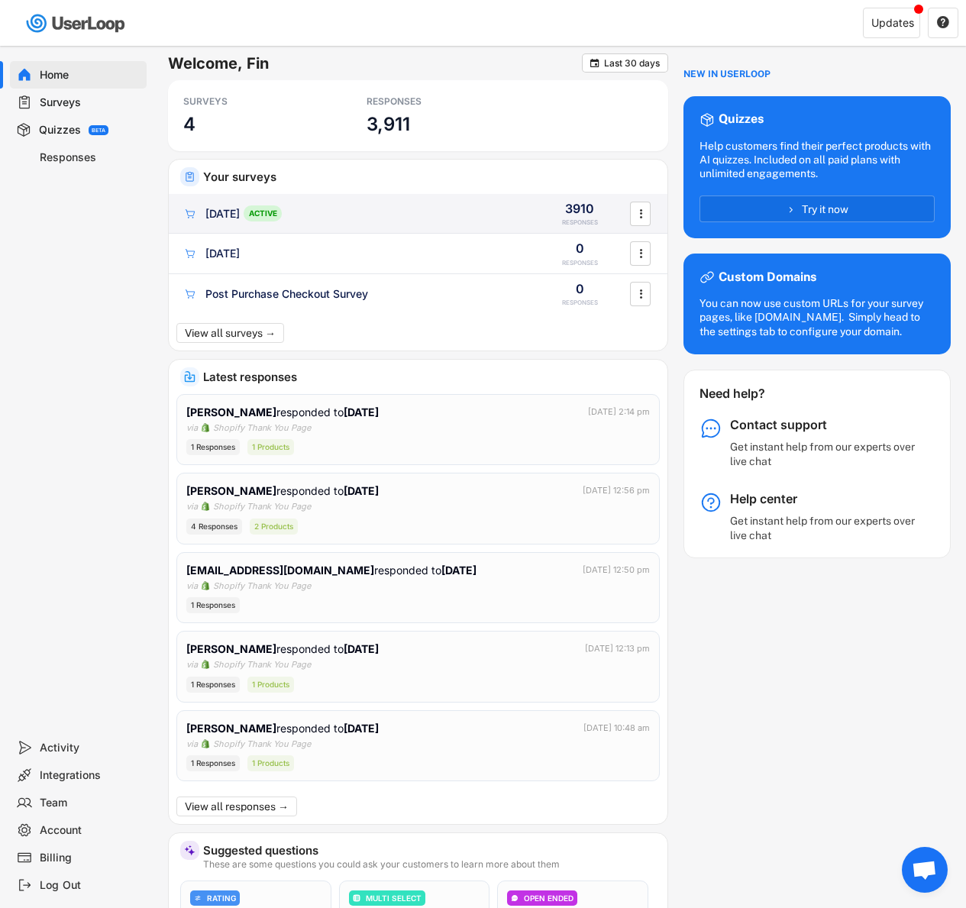
click at [280, 212] on div "ACTIVE" at bounding box center [263, 213] width 38 height 16
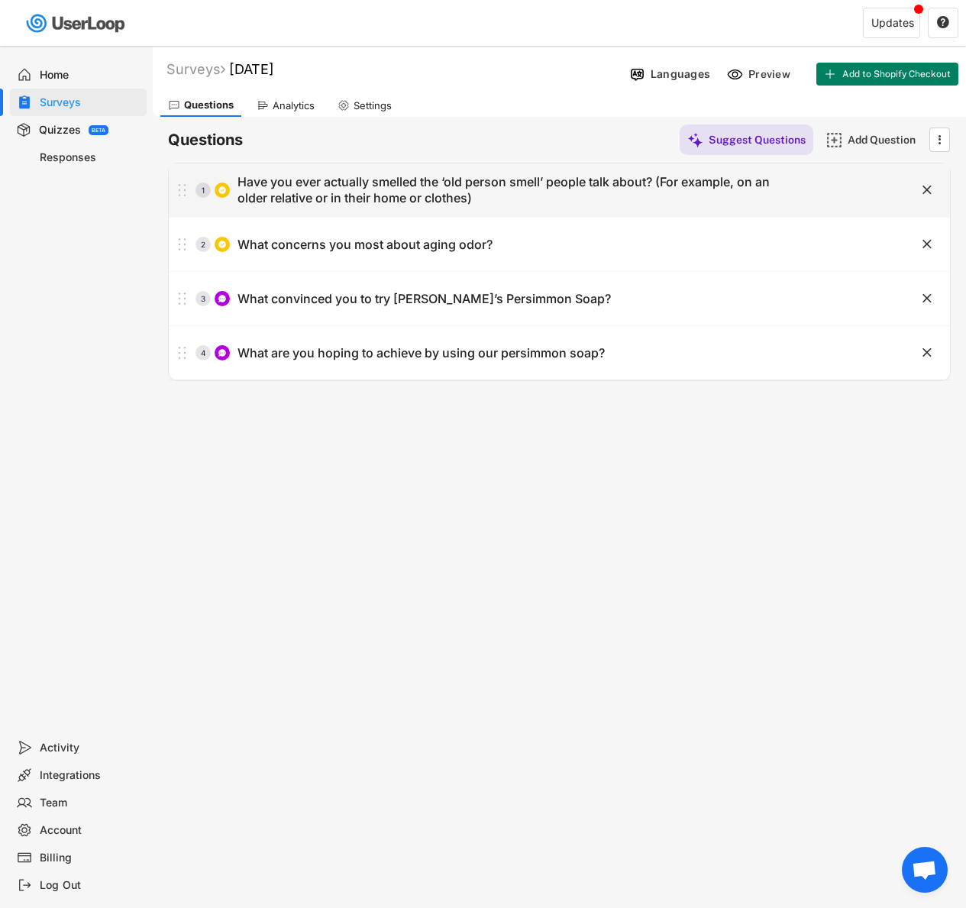
click at [333, 197] on div "Have you ever actually smelled the ‘old person smell’ people talk about? (For e…" at bounding box center [519, 190] width 564 height 32
type input "Have you ever actually smelled the ‘old person smell’ people talk about? (For e…"
type textarea "Answer These 4 Questions For A Chance To Win $200 🎉"
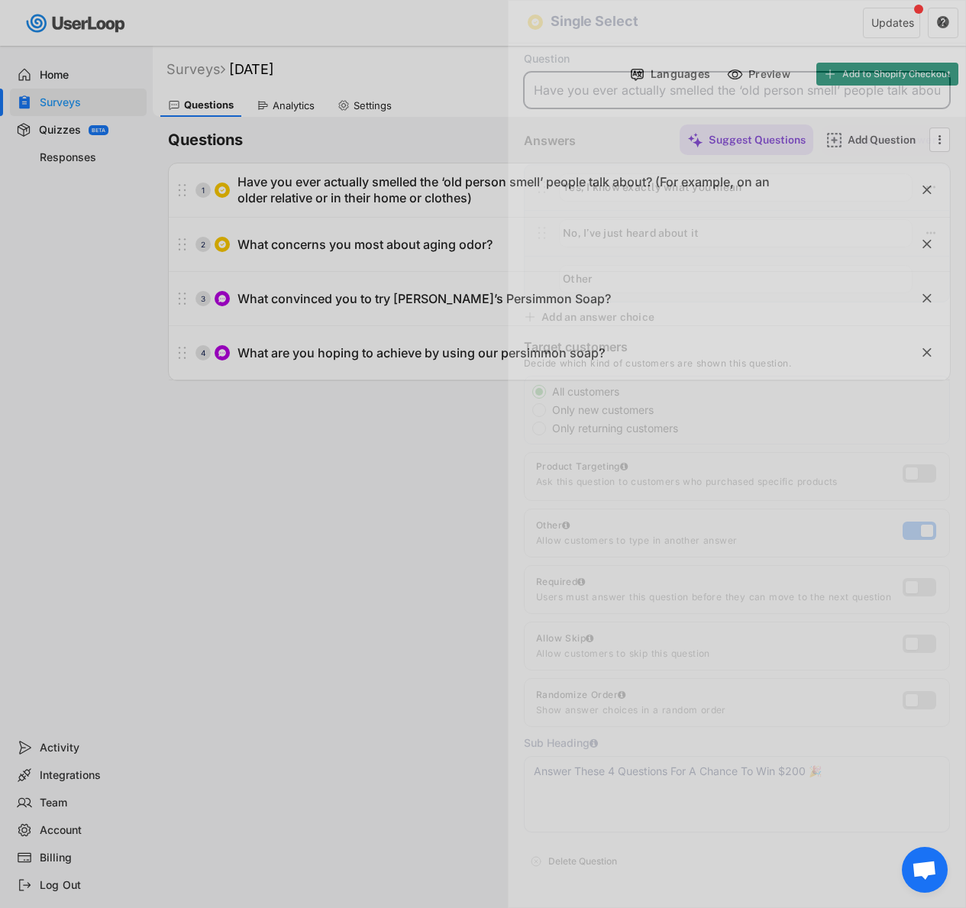
scroll to position [0, 376]
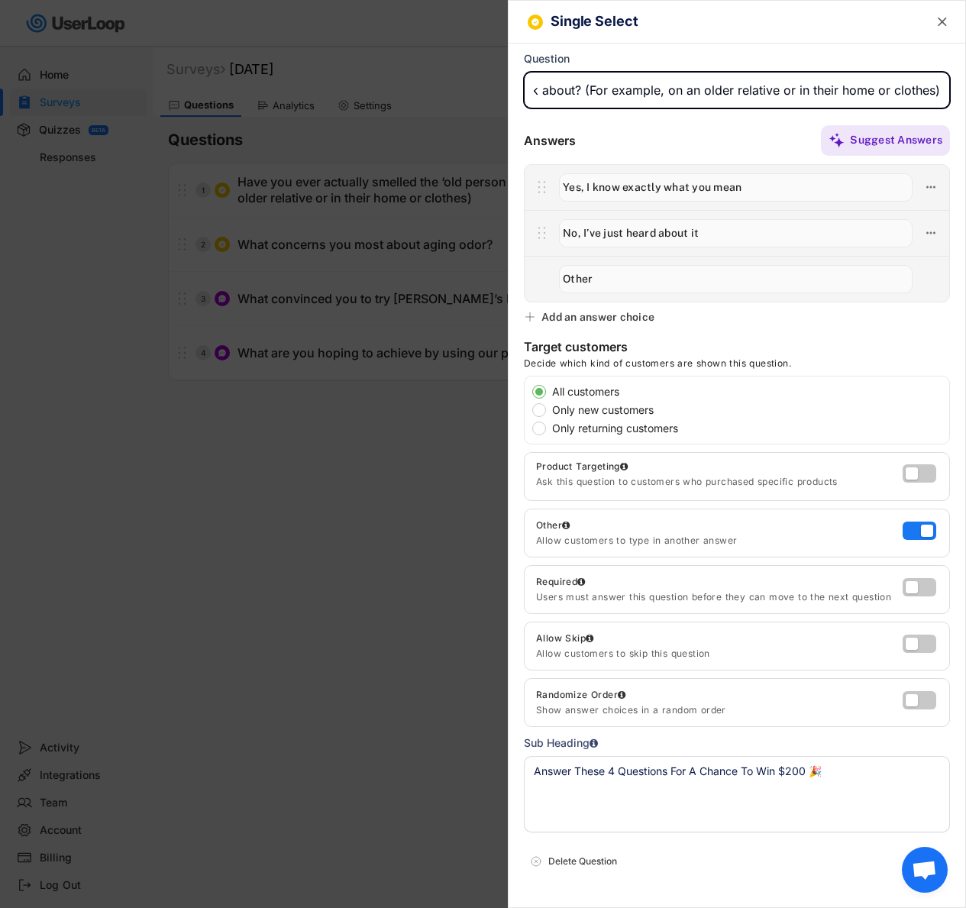
click at [319, 590] on div at bounding box center [483, 454] width 966 height 908
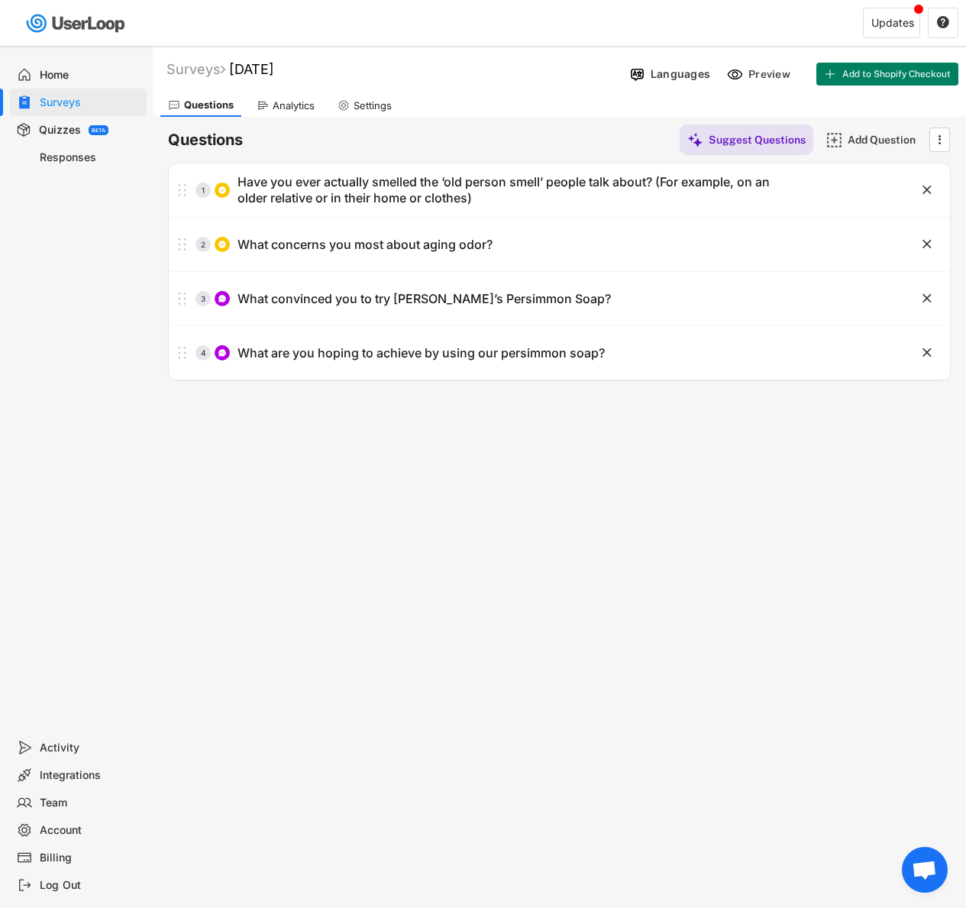
click at [271, 96] on div "Analytics" at bounding box center [285, 105] width 73 height 23
